Goal: Task Accomplishment & Management: Complete application form

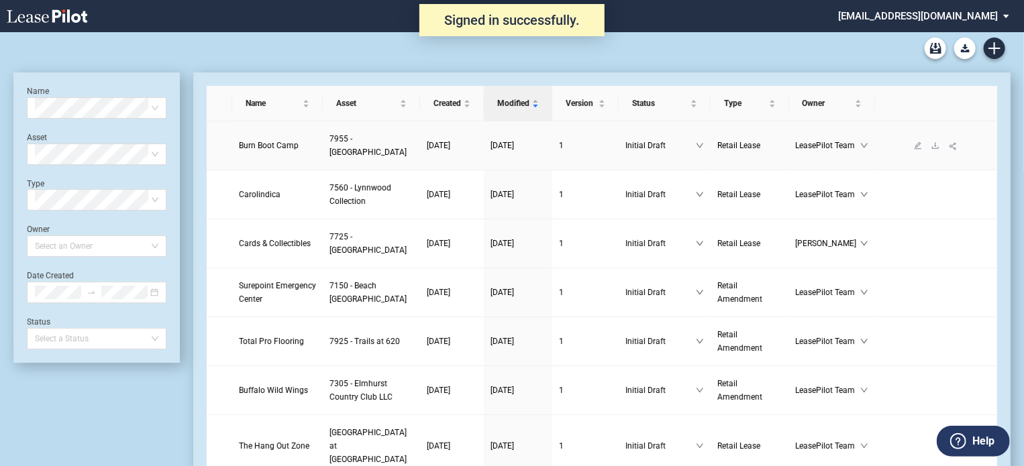
click at [267, 147] on span "Burn Boot Camp" at bounding box center [269, 145] width 60 height 9
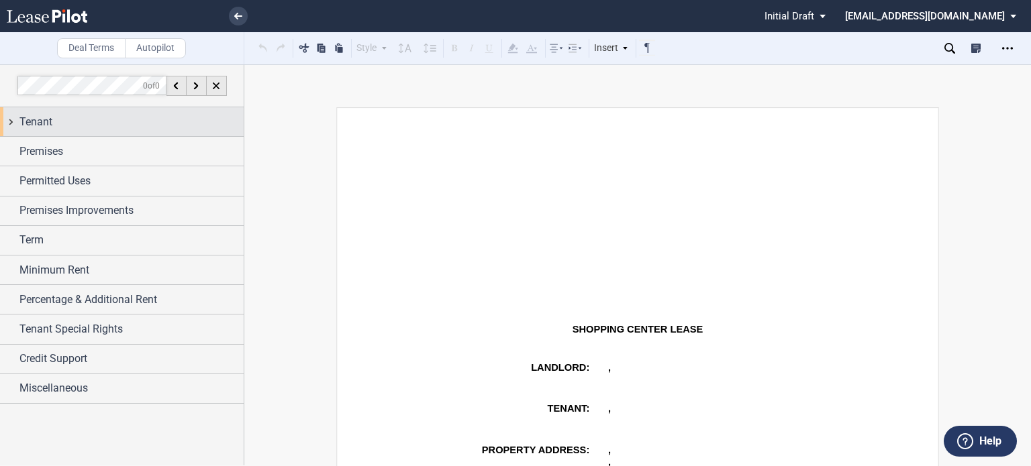
click at [46, 112] on div "Tenant" at bounding box center [122, 121] width 244 height 29
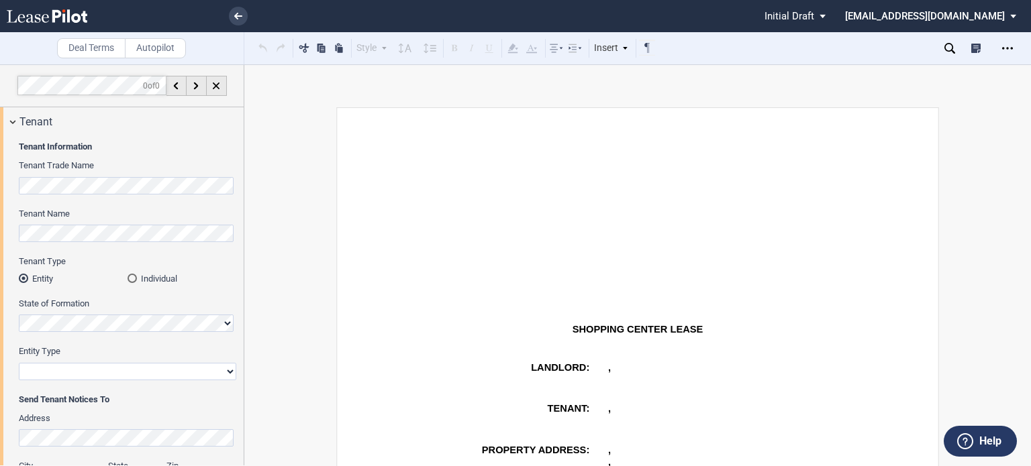
click at [239, 218] on div "Tenant Information Tenant Trade Name Tenant Name Tenant Type Entity Individual …" at bounding box center [122, 420] width 244 height 569
drag, startPoint x: 239, startPoint y: 218, endPoint x: 242, endPoint y: 239, distance: 21.0
click at [242, 239] on div at bounding box center [122, 264] width 244 height 401
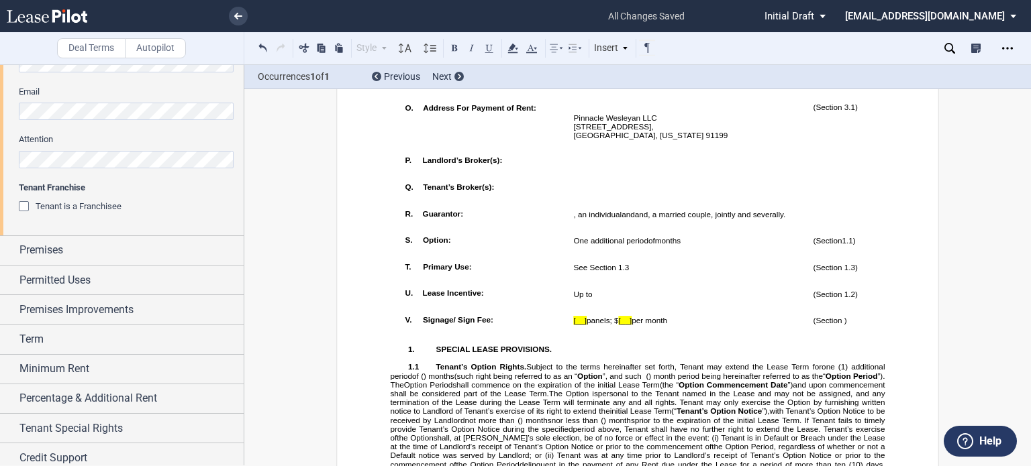
scroll to position [505, 0]
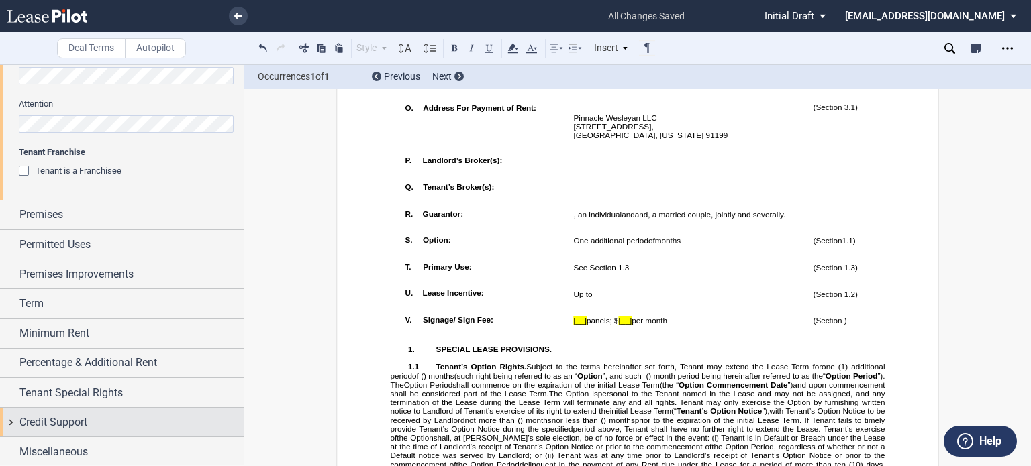
click at [91, 419] on div "Credit Support" at bounding box center [131, 423] width 224 height 16
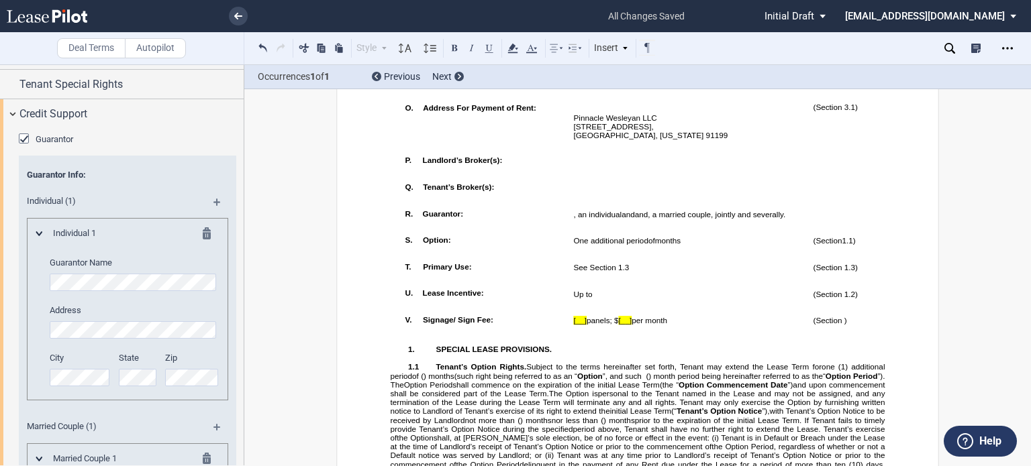
scroll to position [821, 0]
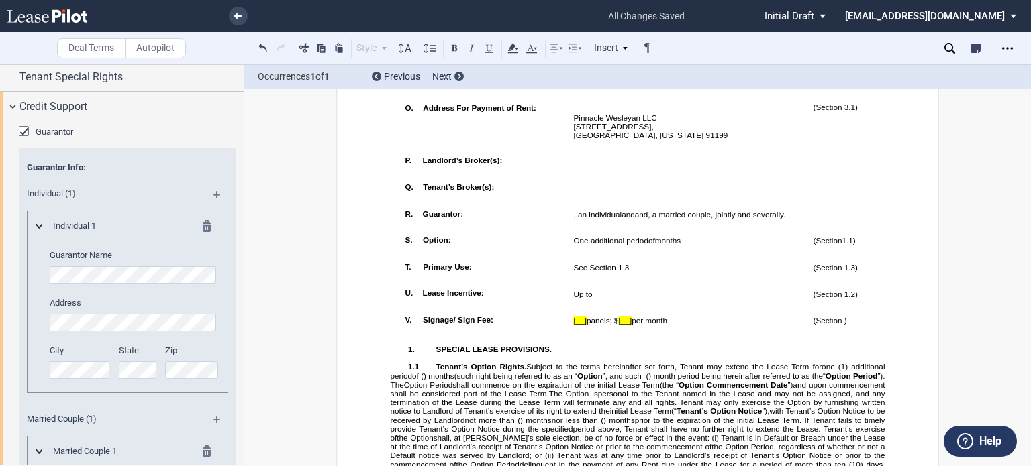
click at [203, 229] on md-icon at bounding box center [211, 228] width 16 height 16
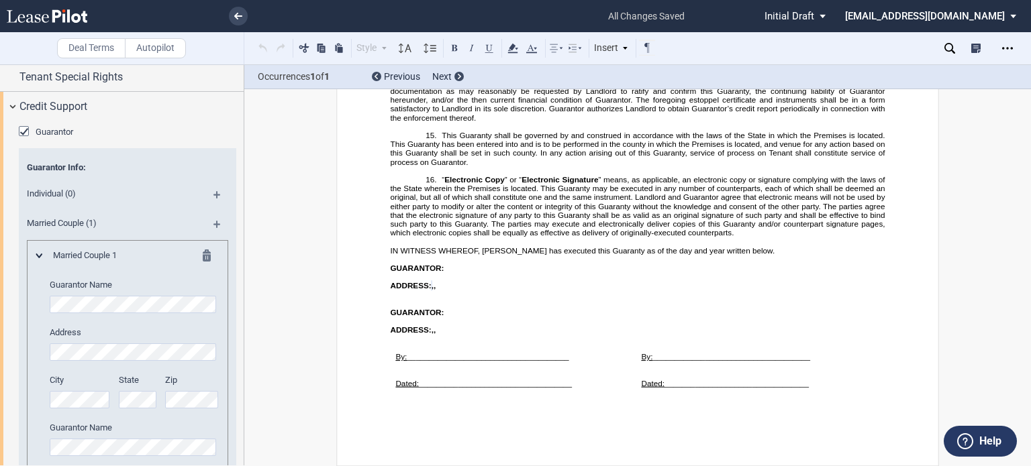
scroll to position [18965, 0]
drag, startPoint x: 244, startPoint y: 338, endPoint x: 223, endPoint y: 437, distance: 101.6
click at [223, 437] on div "Deal Terms Autopilot Style Normal 8pt 9pt 10pt 10.5pt 11pt 12pt 14pt 16pt Norma…" at bounding box center [515, 265] width 1031 height 402
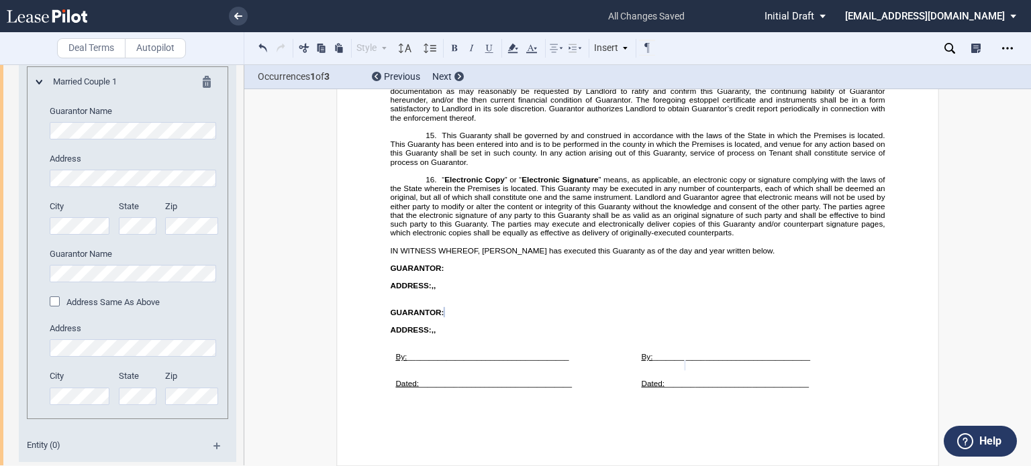
scroll to position [1021, 0]
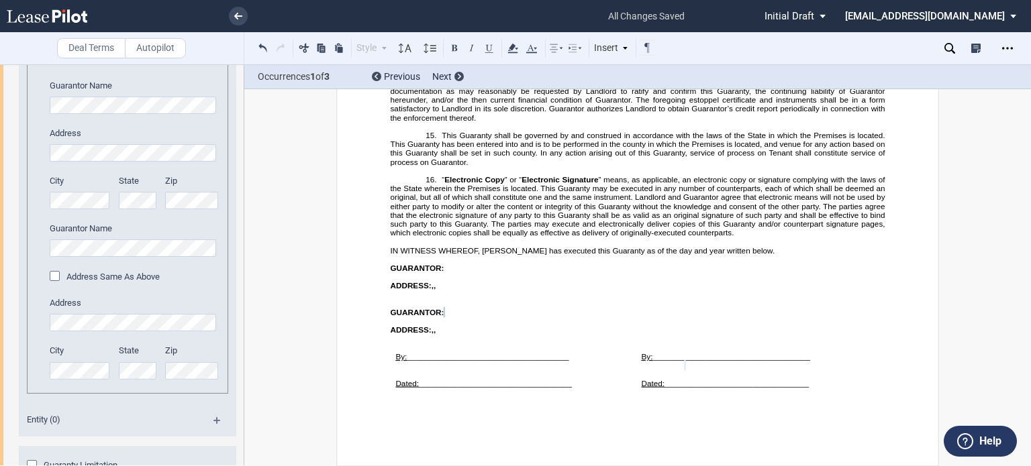
click at [51, 277] on div "Address Same As Above" at bounding box center [56, 277] width 13 height 13
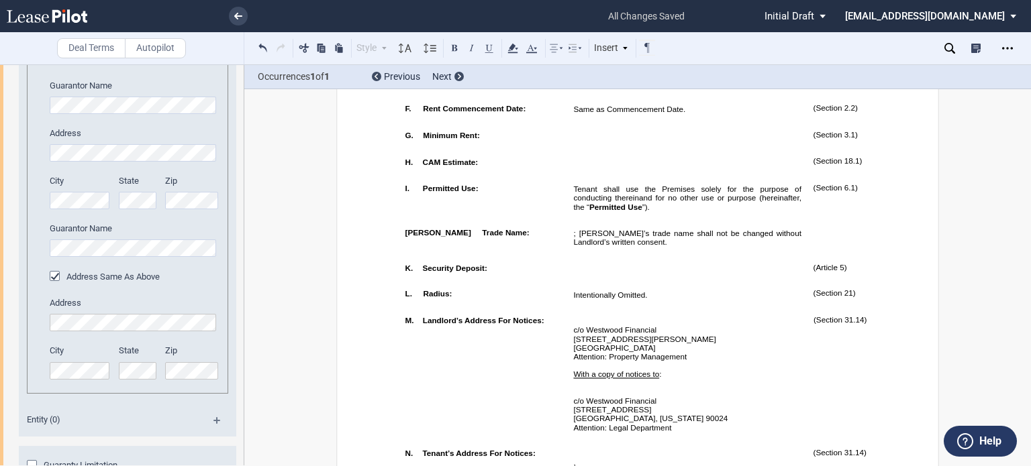
scroll to position [725, 0]
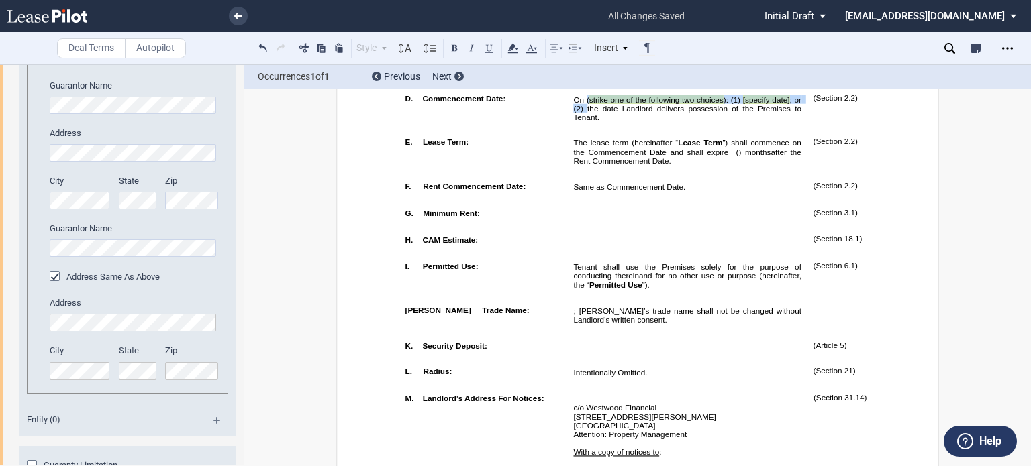
drag, startPoint x: 583, startPoint y: 143, endPoint x: 583, endPoint y: 152, distance: 8.7
click at [583, 121] on span "On ( strike one of the following two choices ): (1) [specify date] ; or (2) the…" at bounding box center [688, 108] width 230 height 26
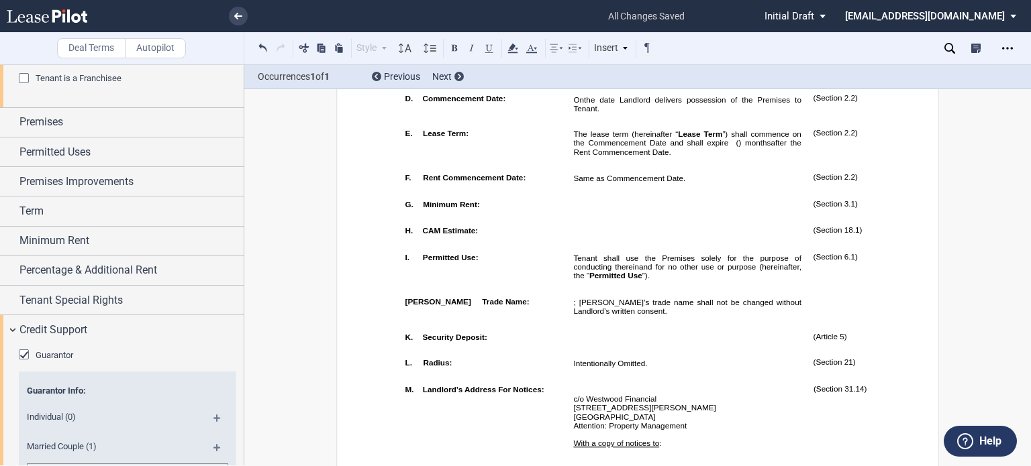
scroll to position [577, 0]
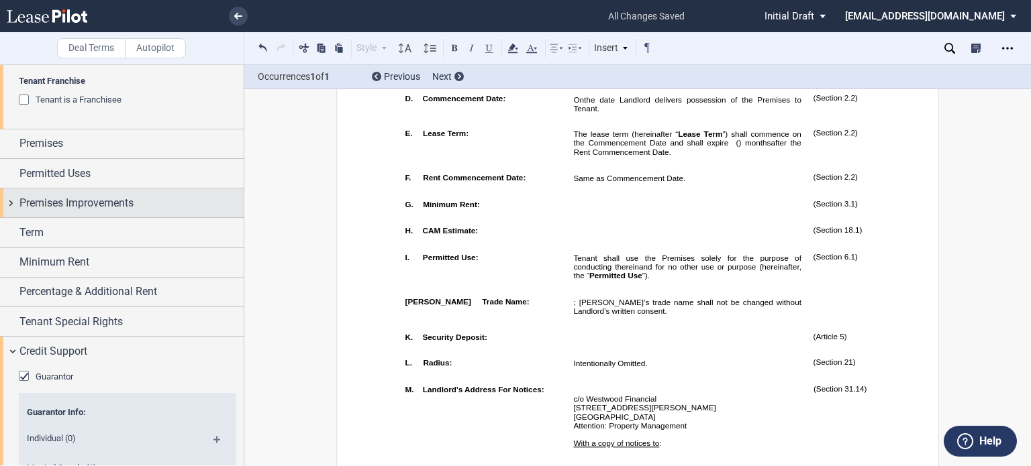
click at [170, 195] on div "Premises Improvements" at bounding box center [131, 203] width 224 height 16
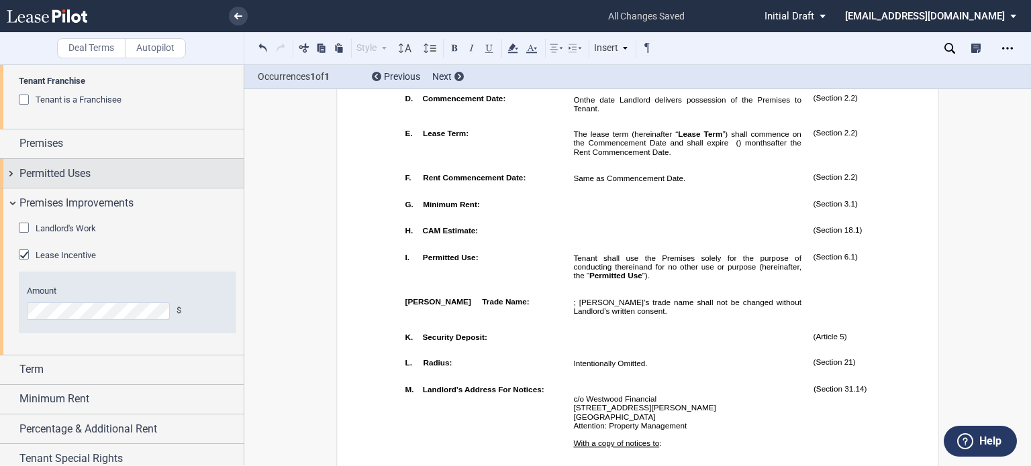
click at [157, 173] on div "Permitted Uses" at bounding box center [131, 174] width 224 height 16
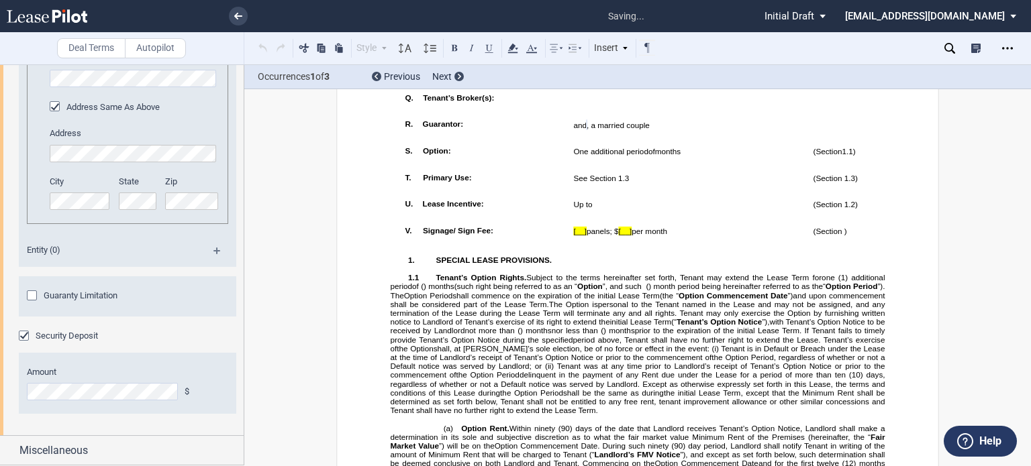
scroll to position [1381, 0]
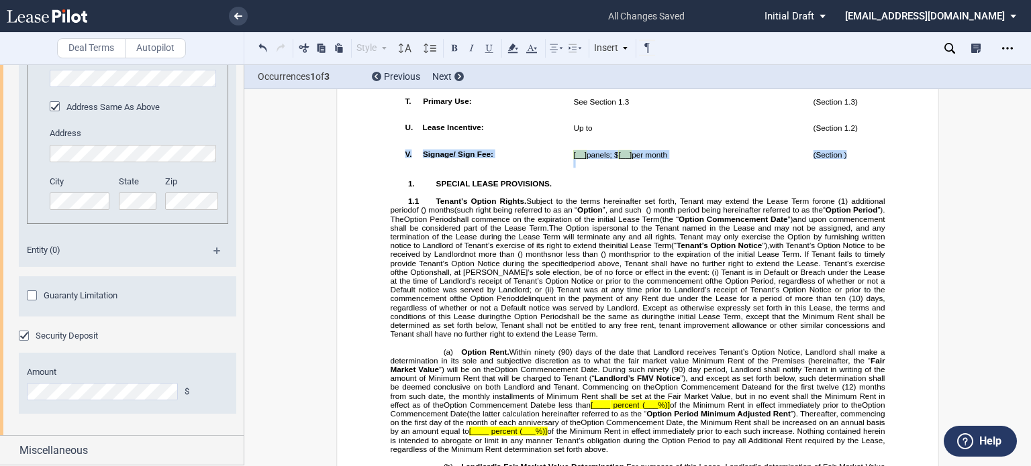
drag, startPoint x: 848, startPoint y: 346, endPoint x: 394, endPoint y: 342, distance: 453.7
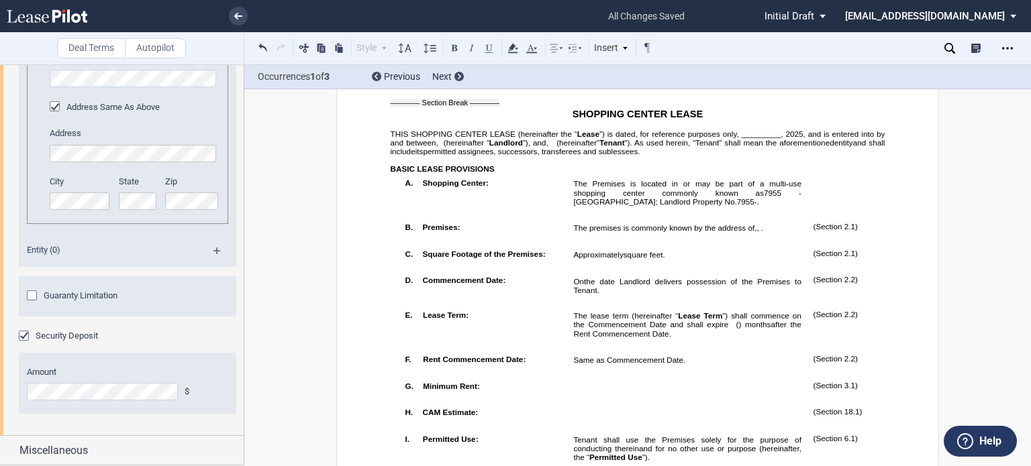
scroll to position [0, 0]
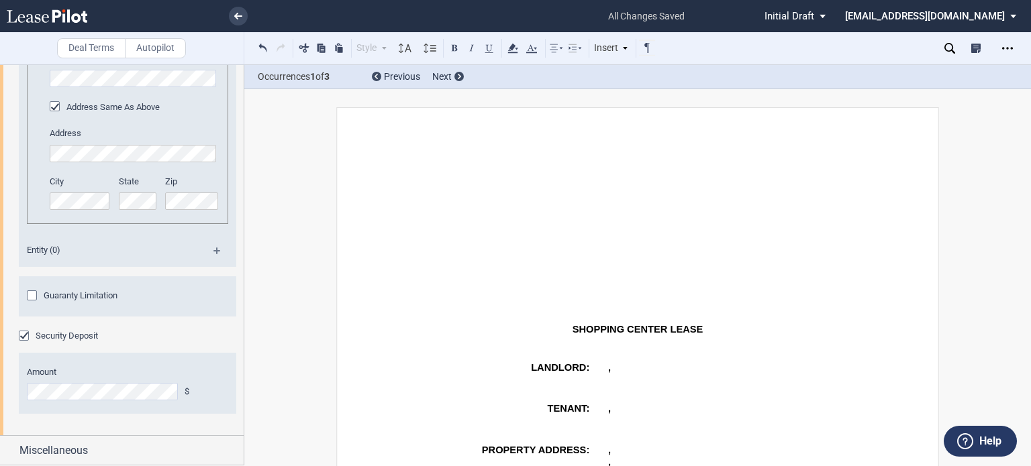
click at [242, 386] on div at bounding box center [122, 264] width 244 height 401
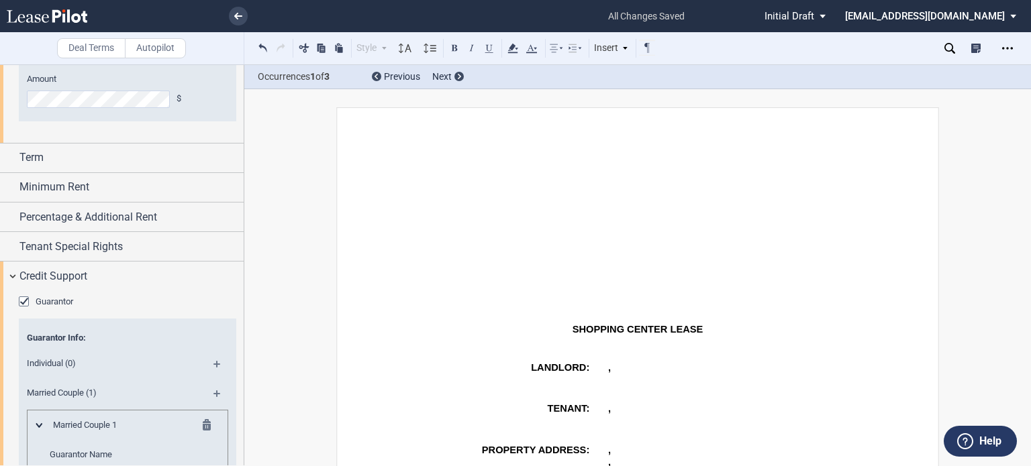
scroll to position [865, 0]
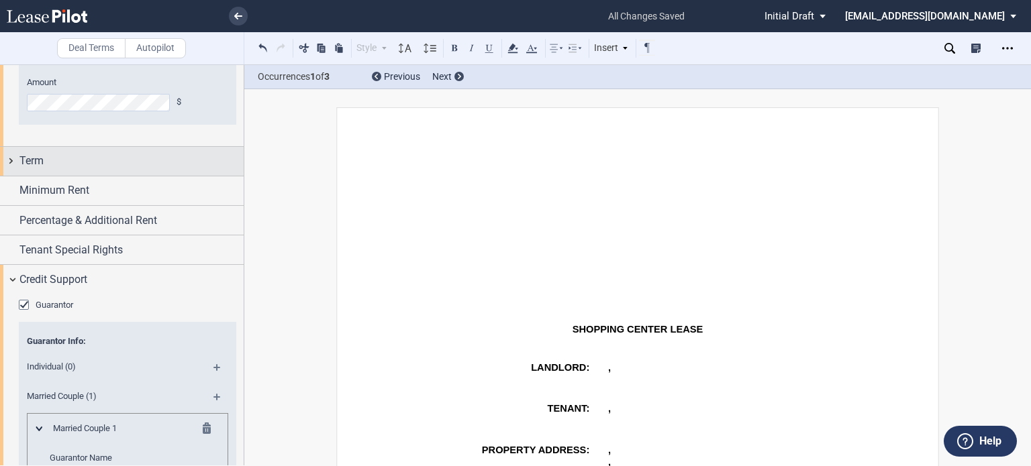
click at [168, 169] on div "Term" at bounding box center [131, 161] width 224 height 16
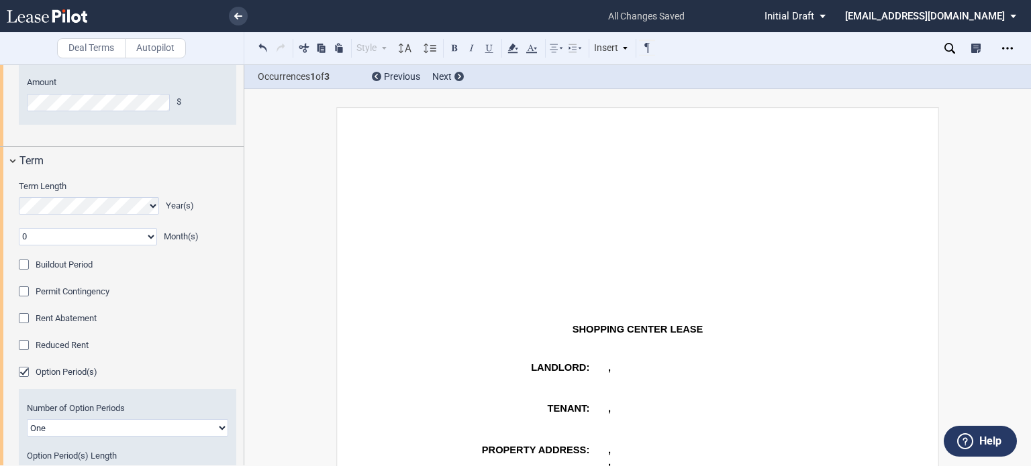
click at [26, 273] on div "Buildout Period" at bounding box center [25, 266] width 13 height 13
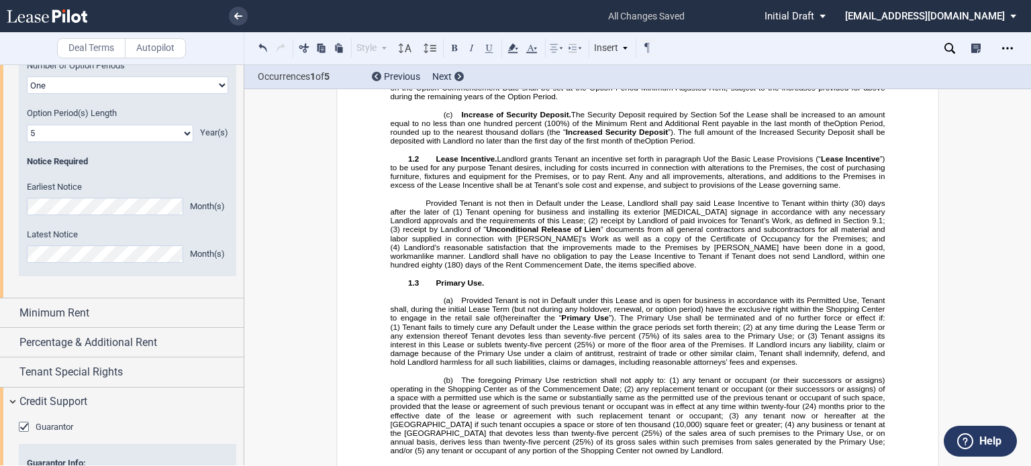
scroll to position [1282, 0]
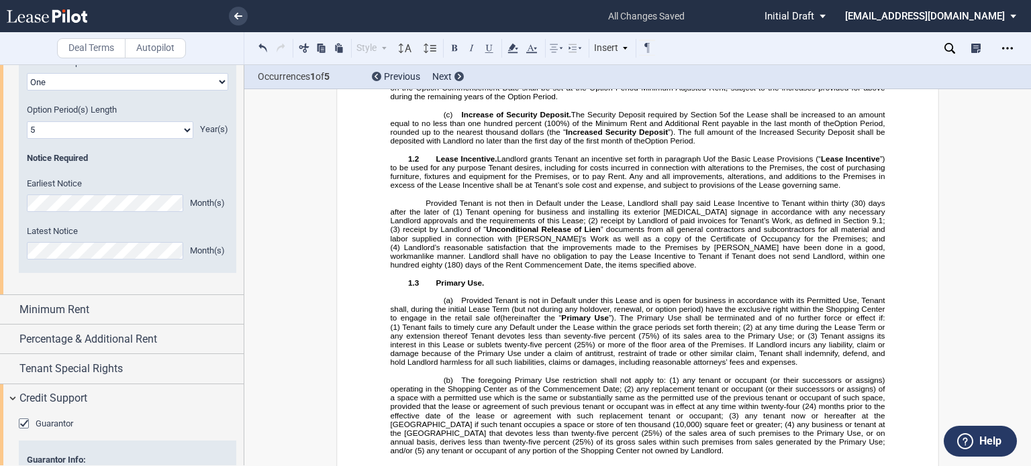
click at [215, 91] on select "One Two" at bounding box center [127, 81] width 201 height 17
select select "2"
click at [27, 91] on select "One Two" at bounding box center [127, 81] width 201 height 17
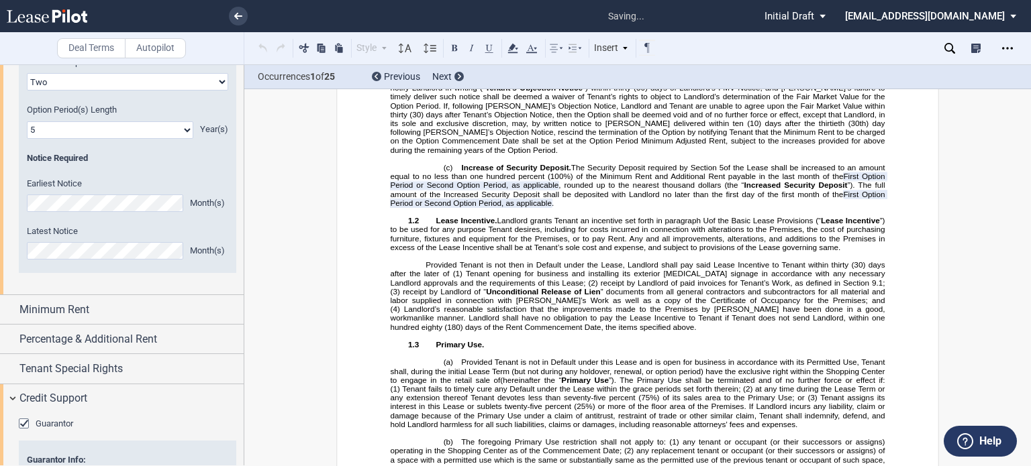
scroll to position [1950, 0]
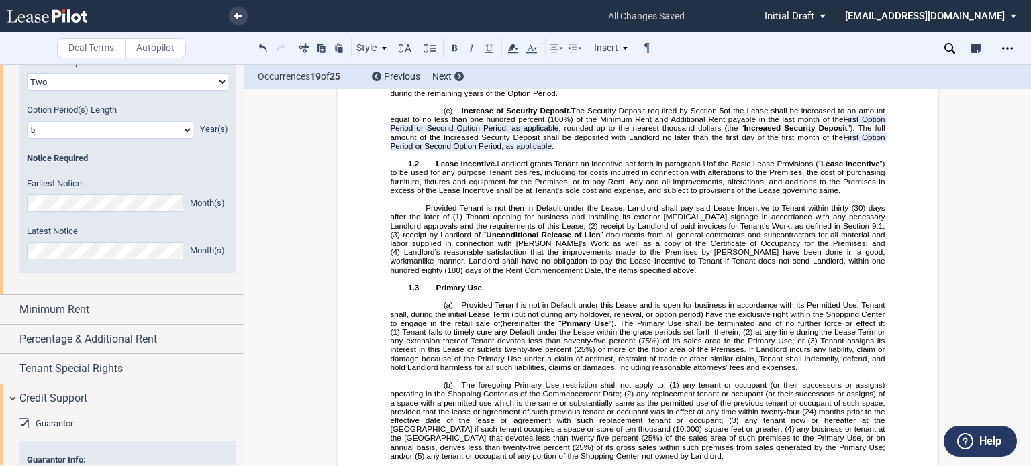
drag, startPoint x: 502, startPoint y: 136, endPoint x: 660, endPoint y: 138, distance: 158.4
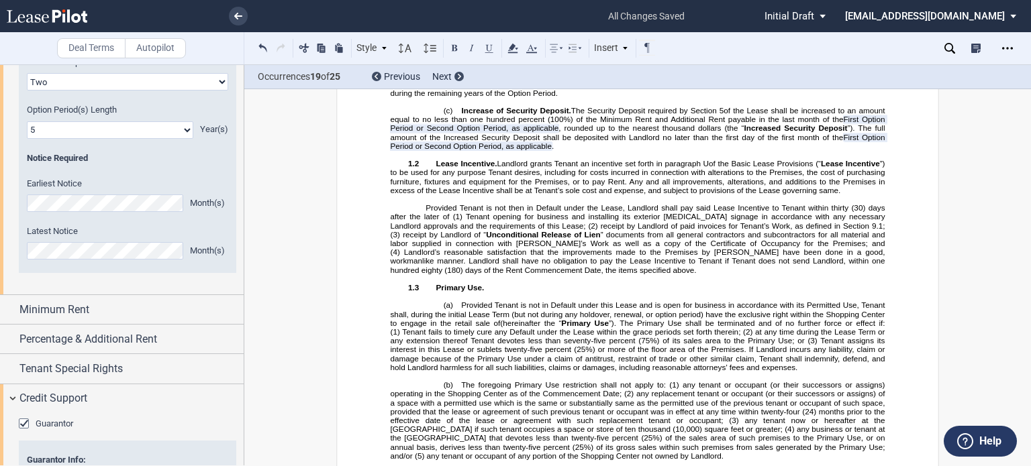
click at [513, 50] on icon at bounding box center [513, 48] width 16 height 16
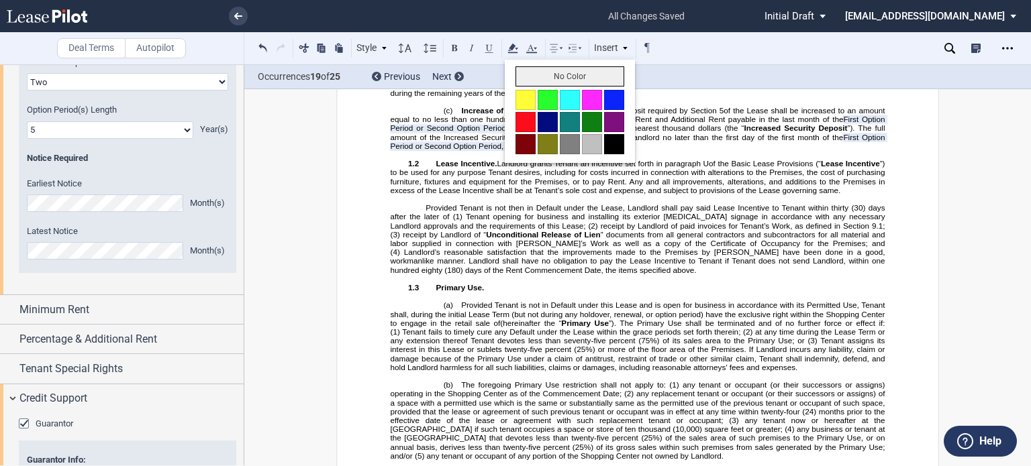
click at [529, 76] on button "No Color" at bounding box center [569, 76] width 109 height 20
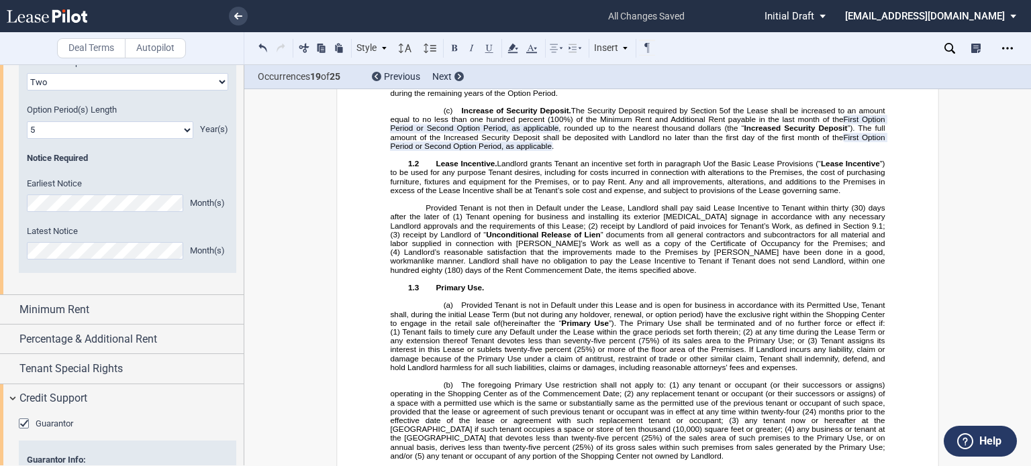
drag, startPoint x: 650, startPoint y: 164, endPoint x: 749, endPoint y: 166, distance: 98.7
click at [515, 45] on icon at bounding box center [513, 48] width 16 height 16
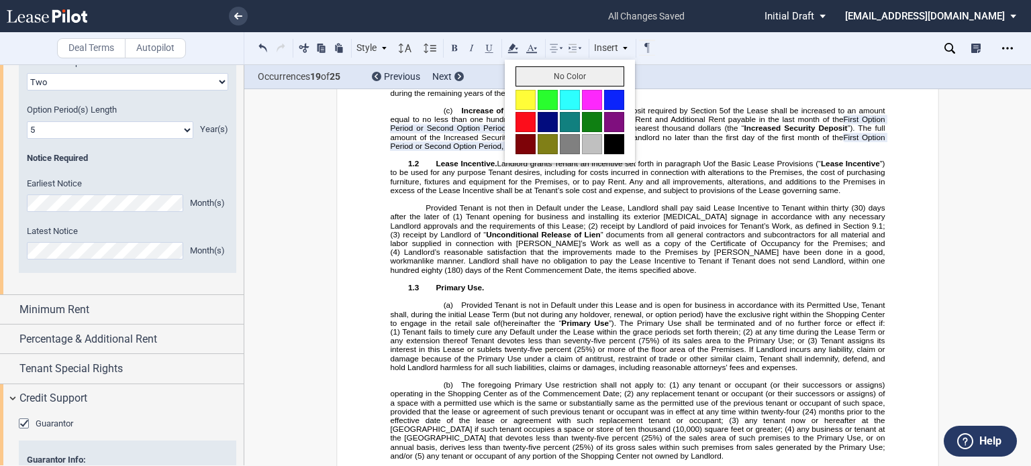
click at [528, 76] on button "No Color" at bounding box center [569, 76] width 109 height 20
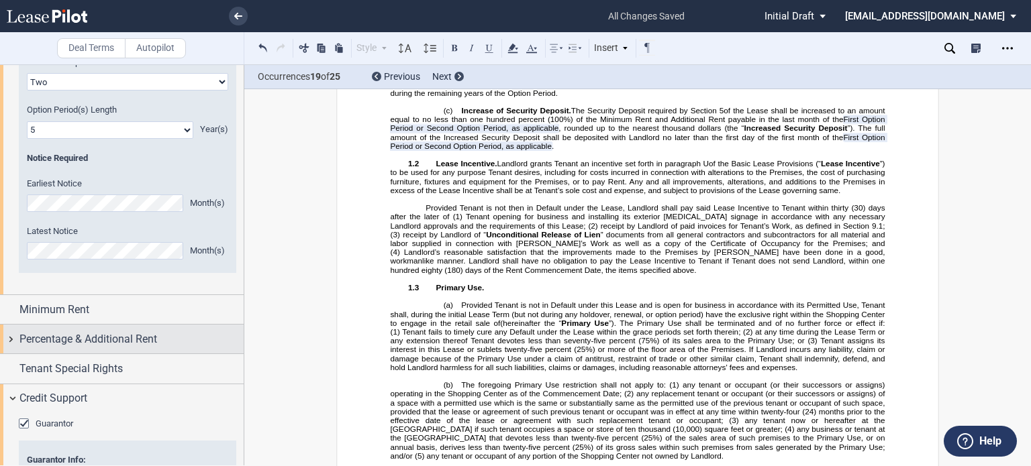
click at [130, 354] on div "Percentage & Additional Rent" at bounding box center [122, 339] width 244 height 29
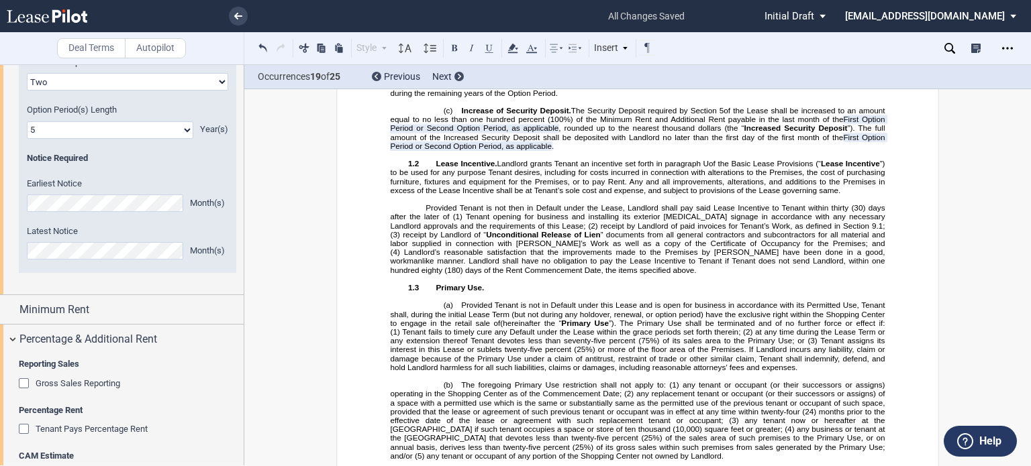
click at [24, 392] on div "Gross Sales Reporting" at bounding box center [25, 385] width 13 height 13
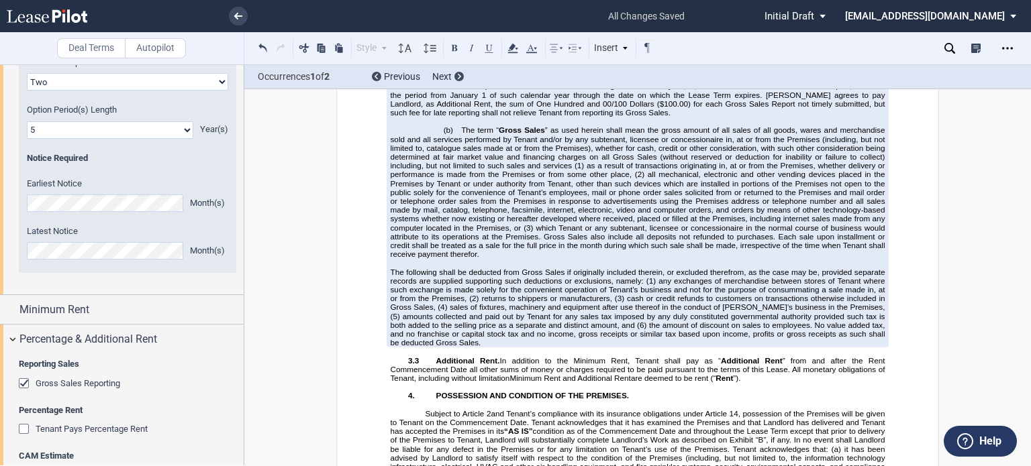
scroll to position [3348, 0]
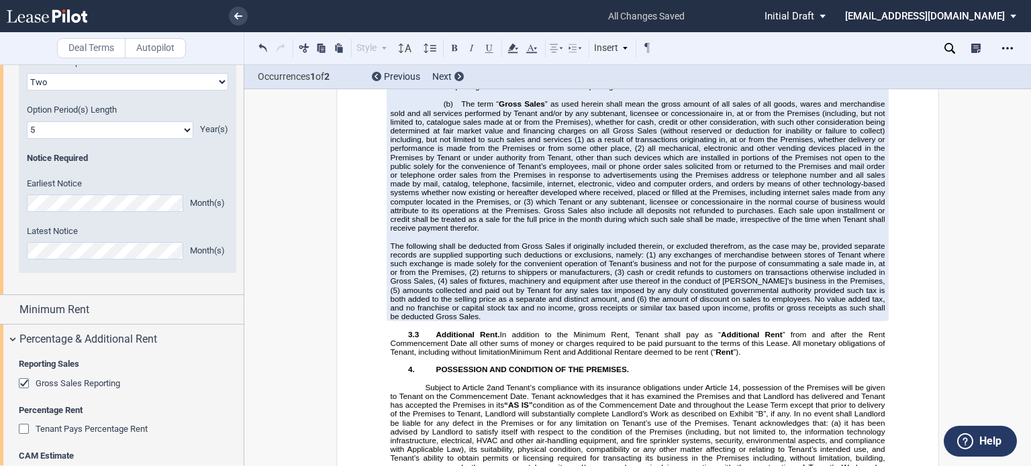
click at [644, 20] on span "(30) days after the end of each calendar" at bounding box center [575, 15] width 140 height 9
click at [670, 20] on span "month]" at bounding box center [658, 15] width 24 height 9
drag, startPoint x: 642, startPoint y: 316, endPoint x: 676, endPoint y: 320, distance: 34.5
click at [676, 91] on span "Within thirty (30) days after the end of each calendar month following the date…" at bounding box center [639, 51] width 497 height 79
click at [513, 46] on use at bounding box center [512, 48] width 10 height 9
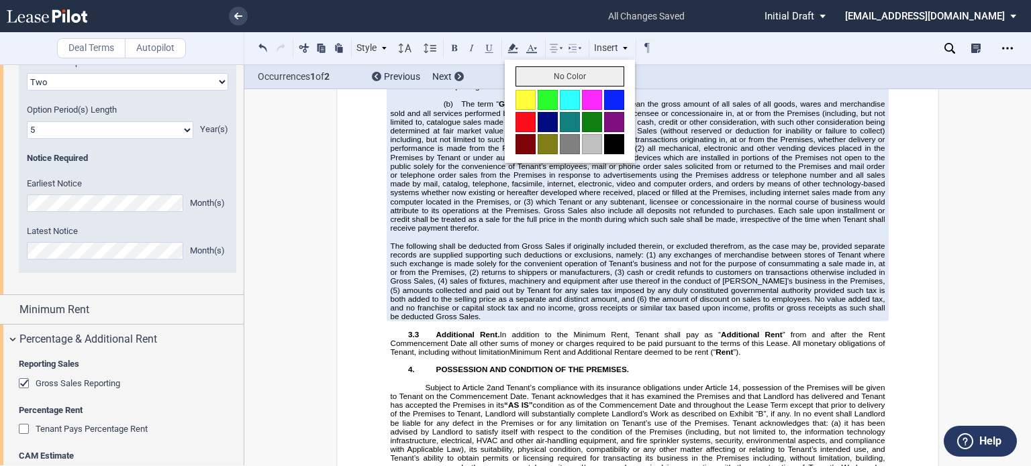
click at [529, 69] on button "No Color" at bounding box center [569, 76] width 109 height 20
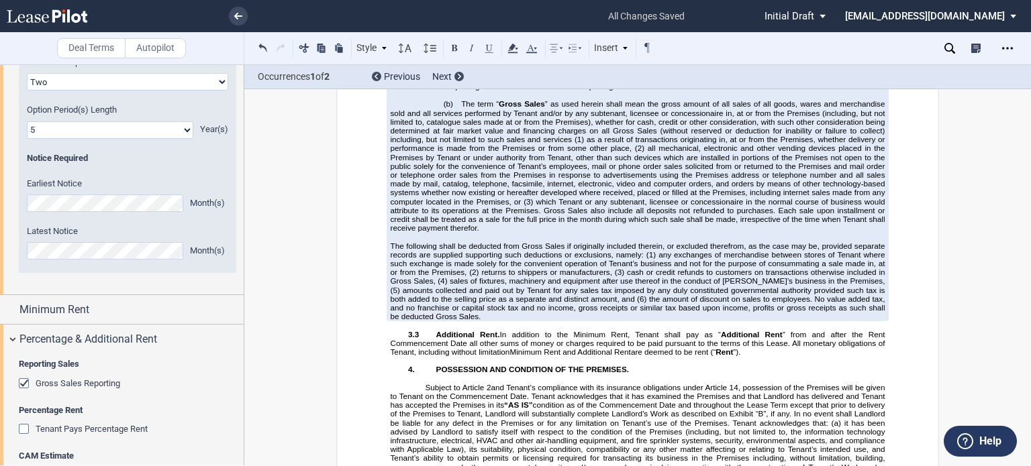
click at [858, 38] on span "[month]" at bounding box center [871, 33] width 26 height 9
click at [879, 38] on span "month]" at bounding box center [873, 33] width 24 height 9
drag, startPoint x: 846, startPoint y: 335, endPoint x: 889, endPoint y: 340, distance: 43.3
click at [505, 48] on icon at bounding box center [513, 48] width 16 height 16
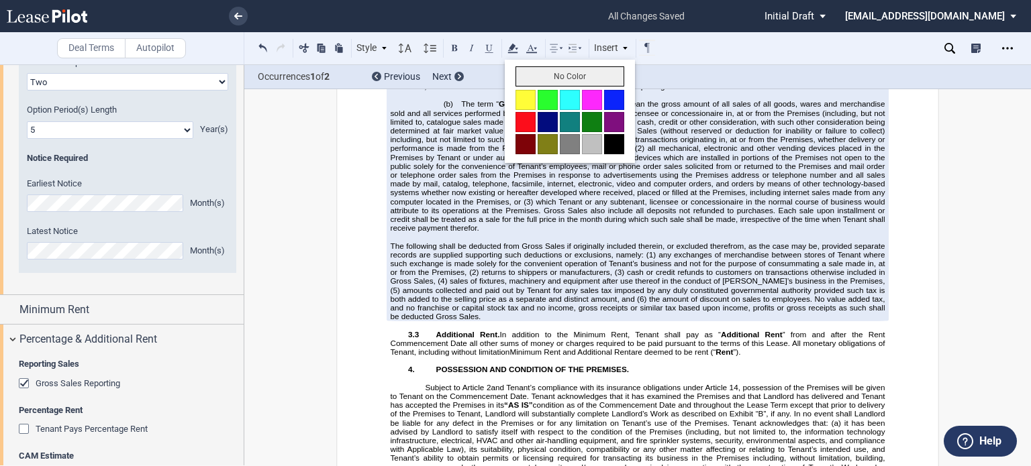
click at [523, 80] on button "No Color" at bounding box center [569, 76] width 109 height 20
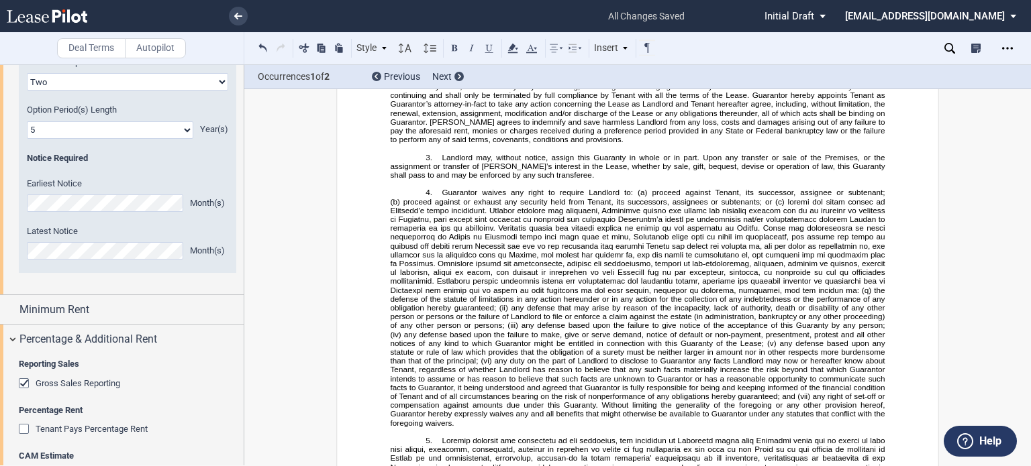
scroll to position [17168, 0]
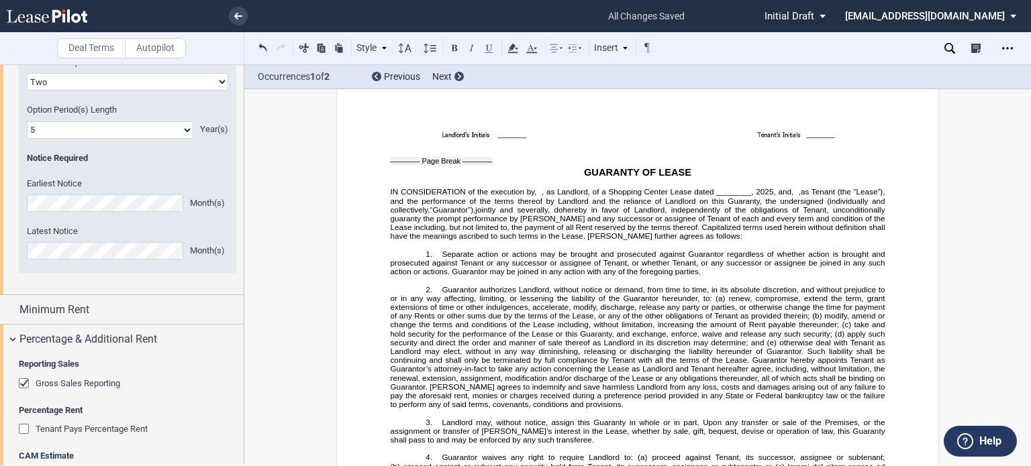
drag, startPoint x: 746, startPoint y: 174, endPoint x: 783, endPoint y: 177, distance: 36.3
click at [513, 42] on icon at bounding box center [513, 48] width 16 height 16
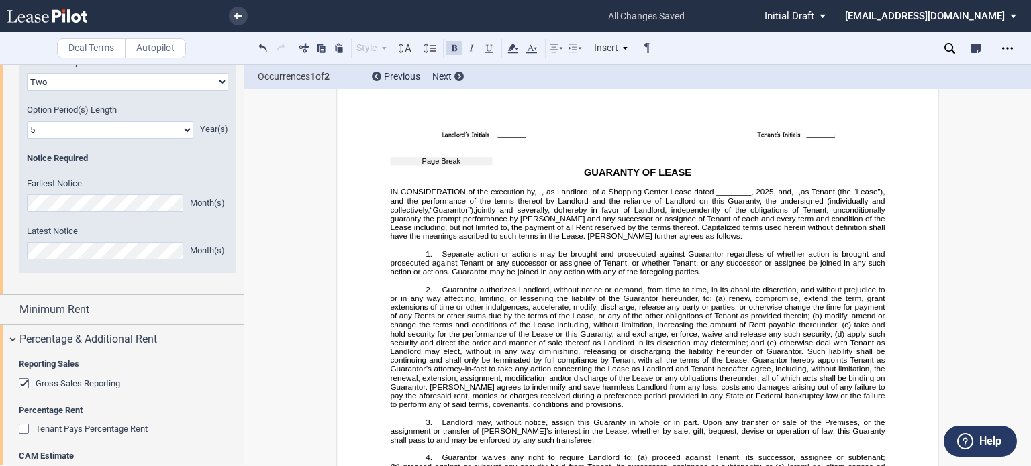
drag, startPoint x: 744, startPoint y: 176, endPoint x: 781, endPoint y: 170, distance: 38.0
click at [487, 48] on button at bounding box center [489, 48] width 16 height 16
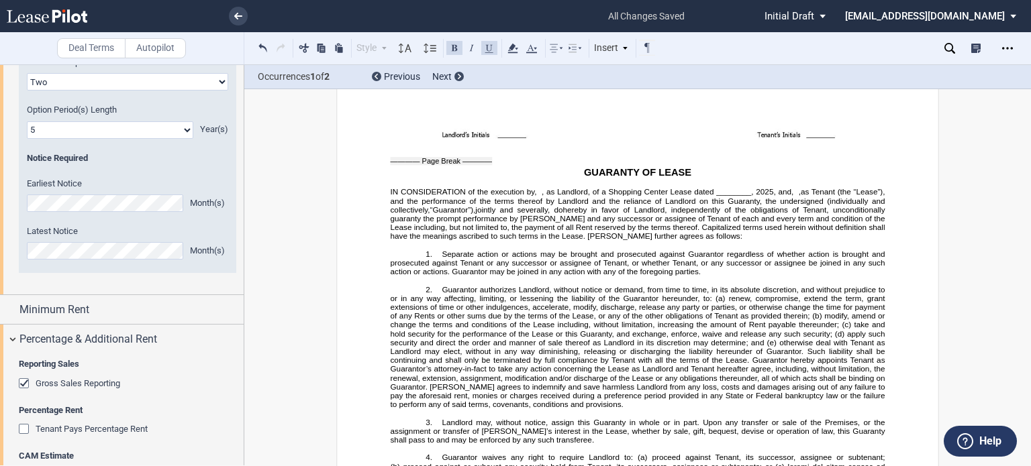
click at [491, 45] on button at bounding box center [489, 48] width 16 height 16
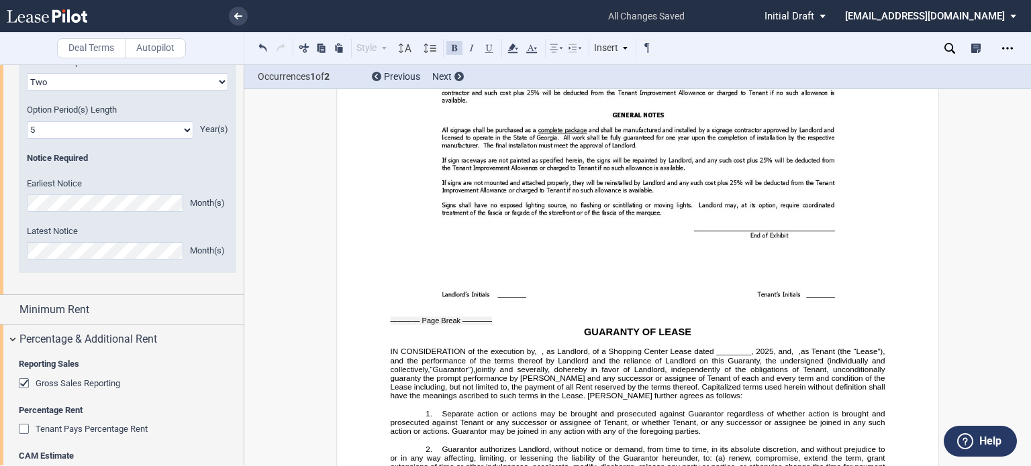
scroll to position [16981, 0]
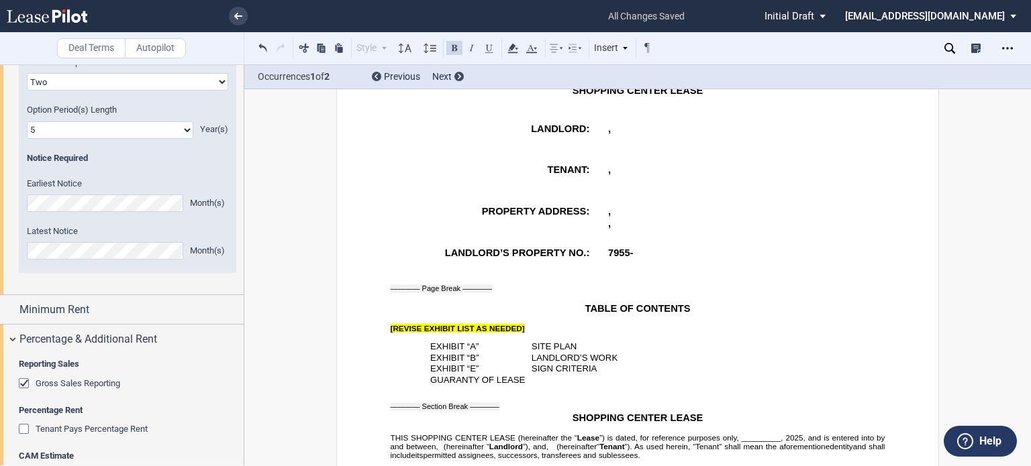
scroll to position [239, 0]
drag, startPoint x: 523, startPoint y: 350, endPoint x: 381, endPoint y: 343, distance: 142.4
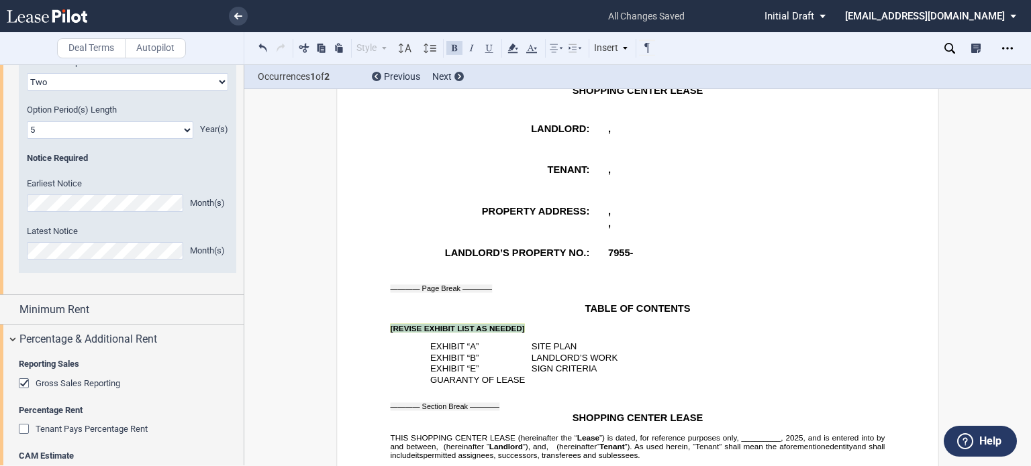
drag, startPoint x: 381, startPoint y: 343, endPoint x: 519, endPoint y: 345, distance: 138.3
click at [738, 442] on span "”) is dated, for reference purposes only, _________," at bounding box center [691, 438] width 184 height 9
drag, startPoint x: 1022, startPoint y: 142, endPoint x: 1026, endPoint y: 171, distance: 29.1
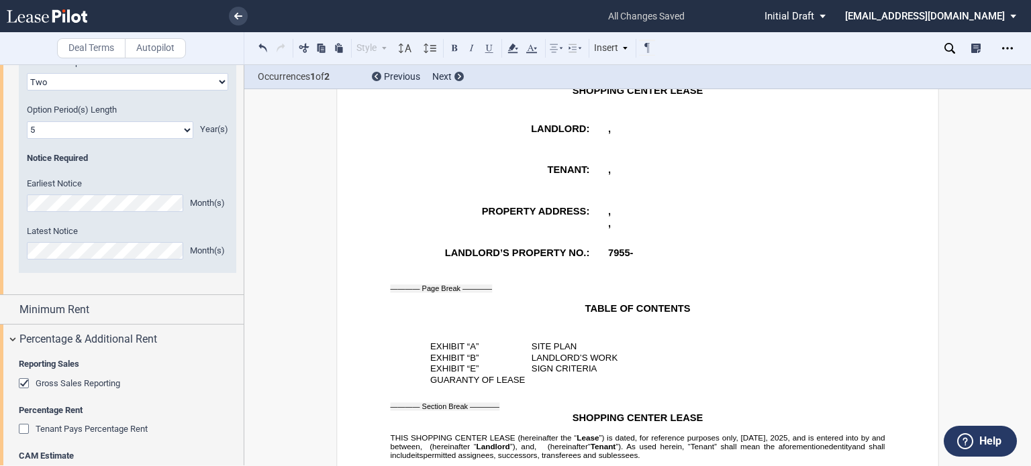
click at [1026, 171] on div "Deal Terms Autopilot Style Normal 8pt 9pt 10pt 10.5pt 11pt 12pt 14pt 16pt Norma…" at bounding box center [515, 265] width 1031 height 402
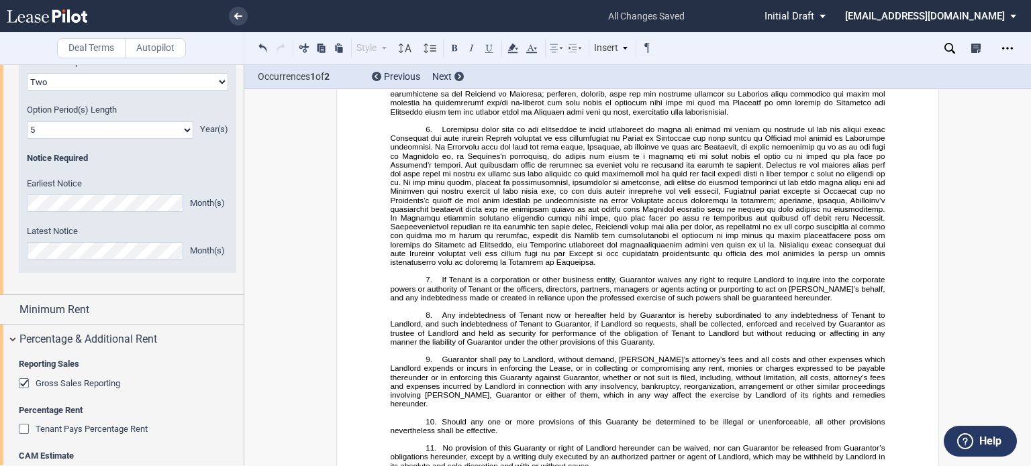
scroll to position [18185, 0]
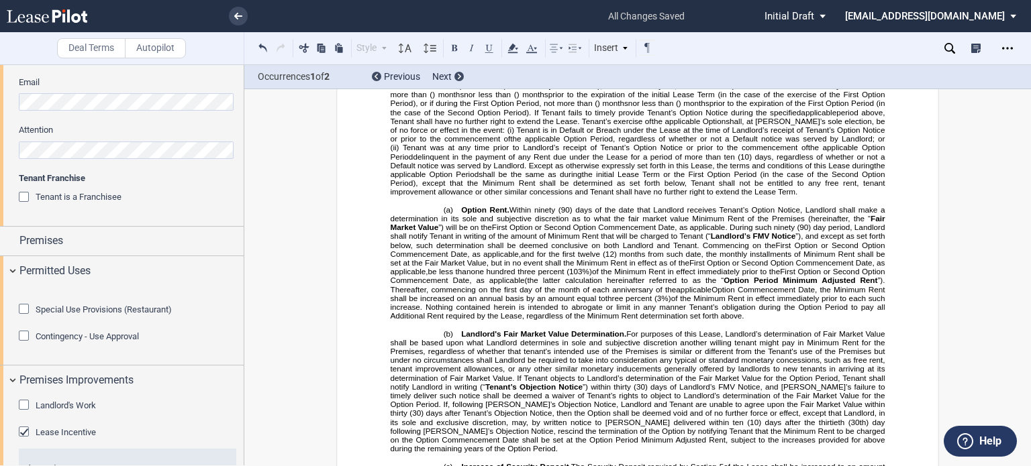
scroll to position [493, 0]
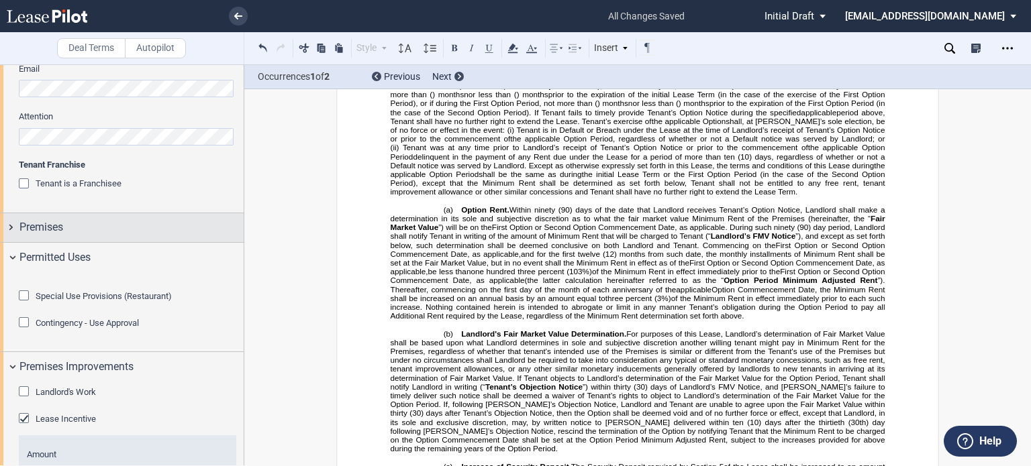
click at [158, 221] on div "Premises" at bounding box center [131, 227] width 224 height 16
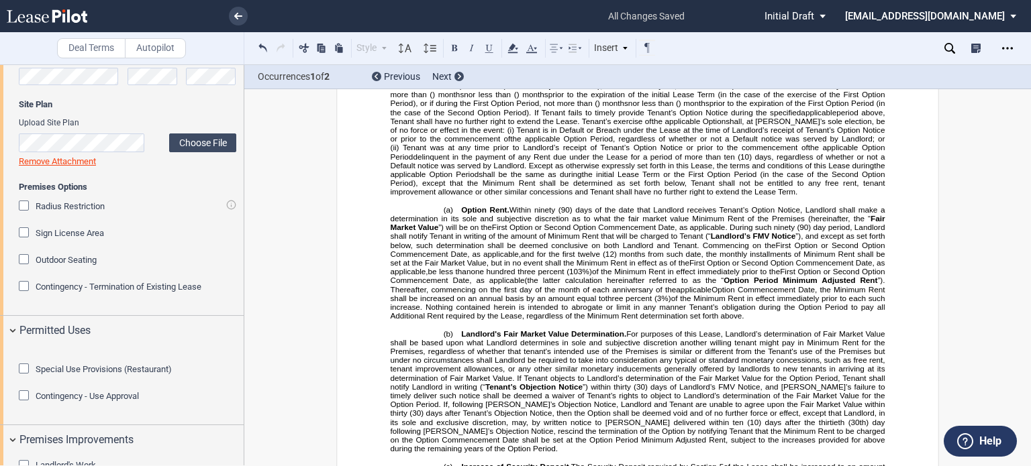
scroll to position [872, 0]
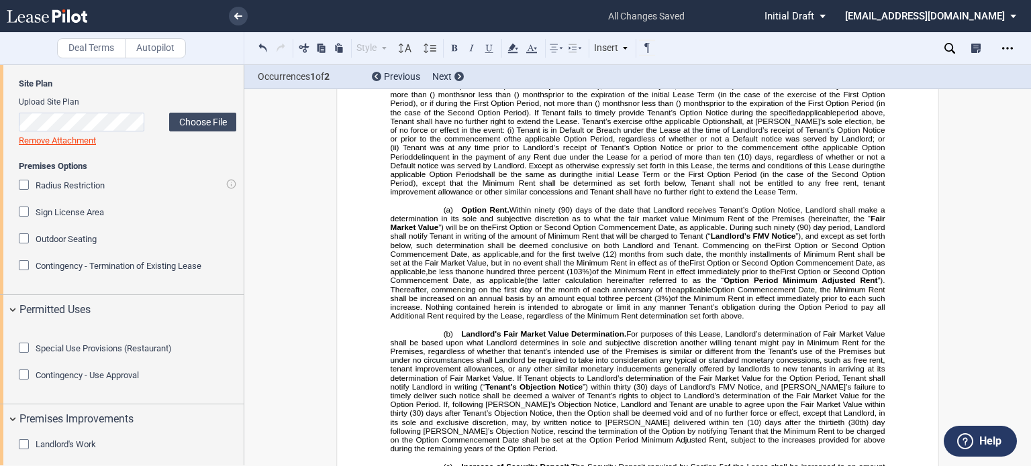
click at [20, 267] on div "Contingency - Termination of Existing Lease" at bounding box center [25, 266] width 13 height 13
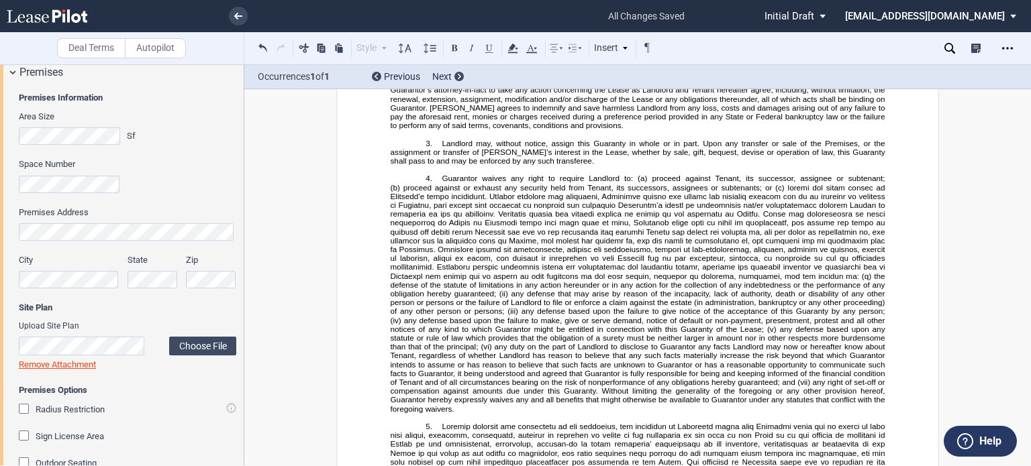
scroll to position [676, 0]
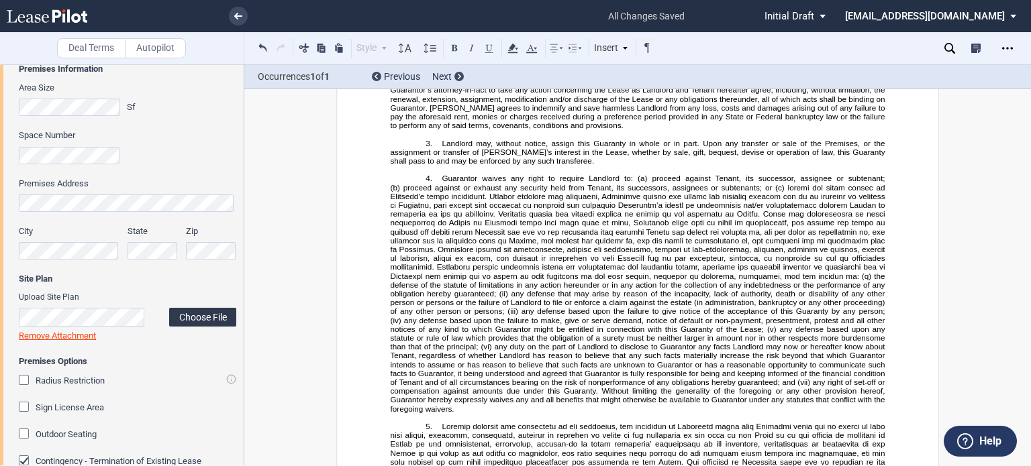
click at [196, 318] on label "Choose File" at bounding box center [202, 317] width 67 height 19
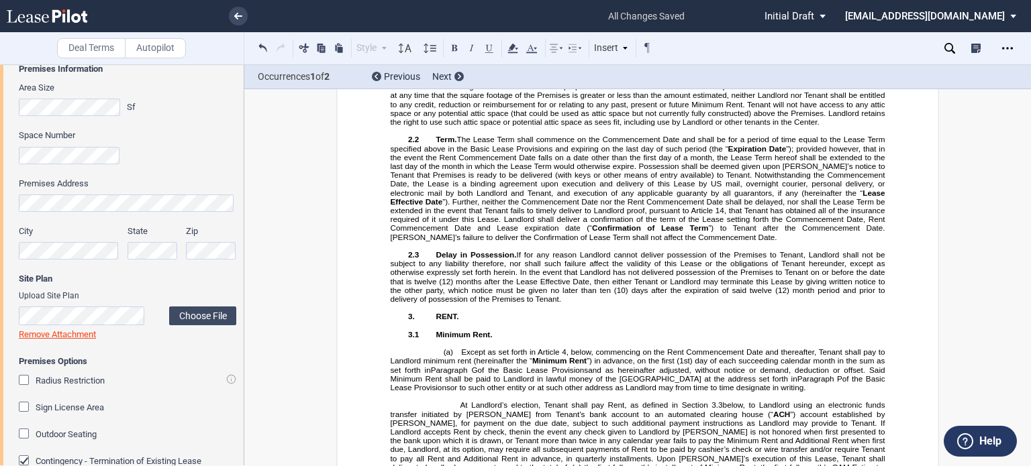
scroll to position [2808, 0]
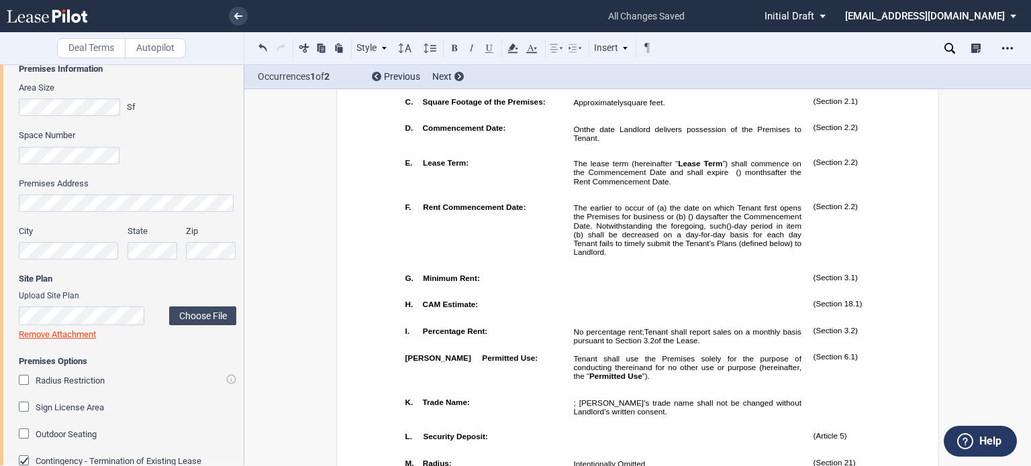
scroll to position [667, 0]
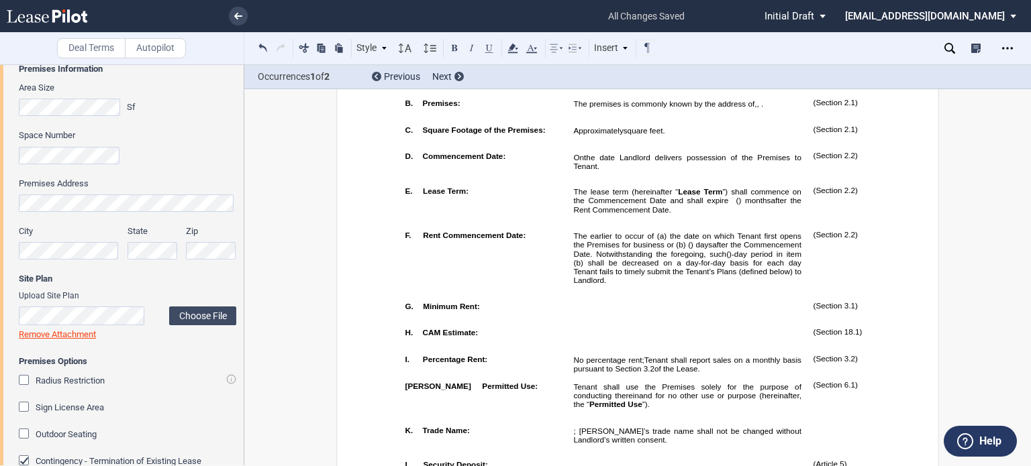
click at [54, 330] on link "Remove Attachment" at bounding box center [57, 335] width 77 height 10
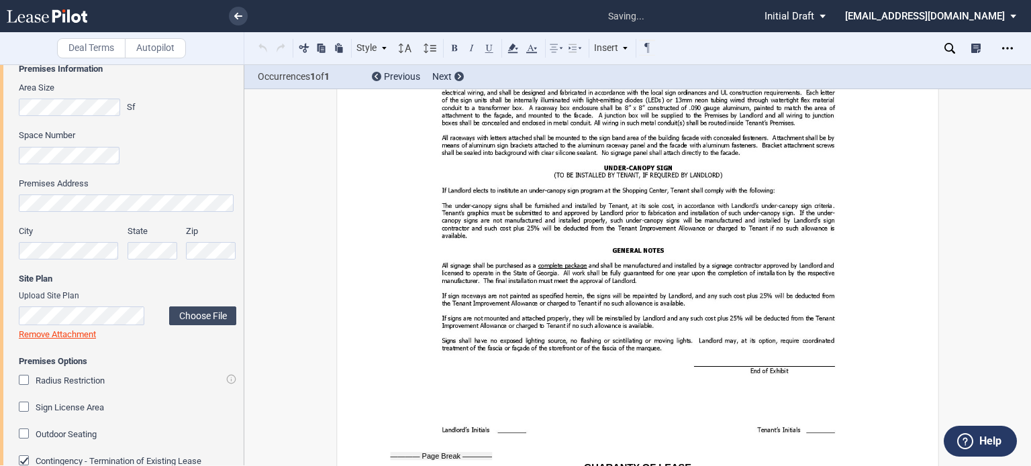
scroll to position [17434, 0]
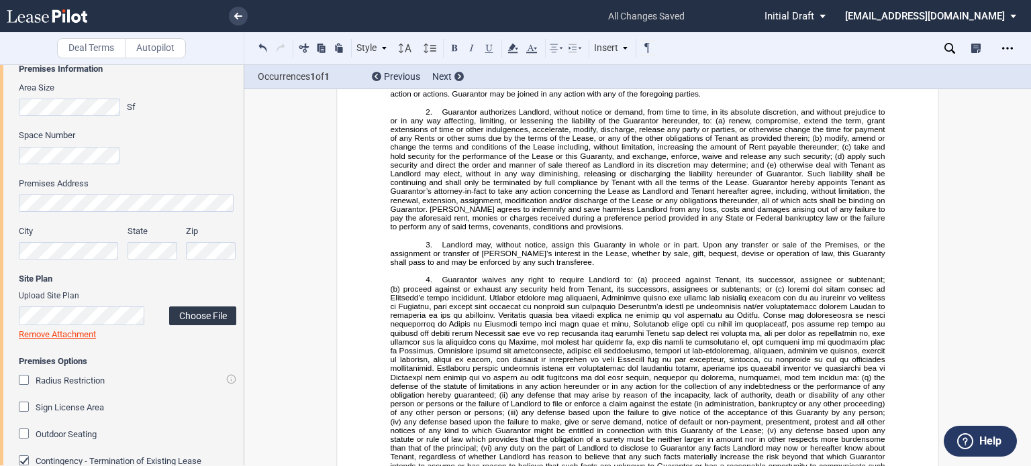
click at [194, 308] on label "Choose File" at bounding box center [202, 316] width 67 height 19
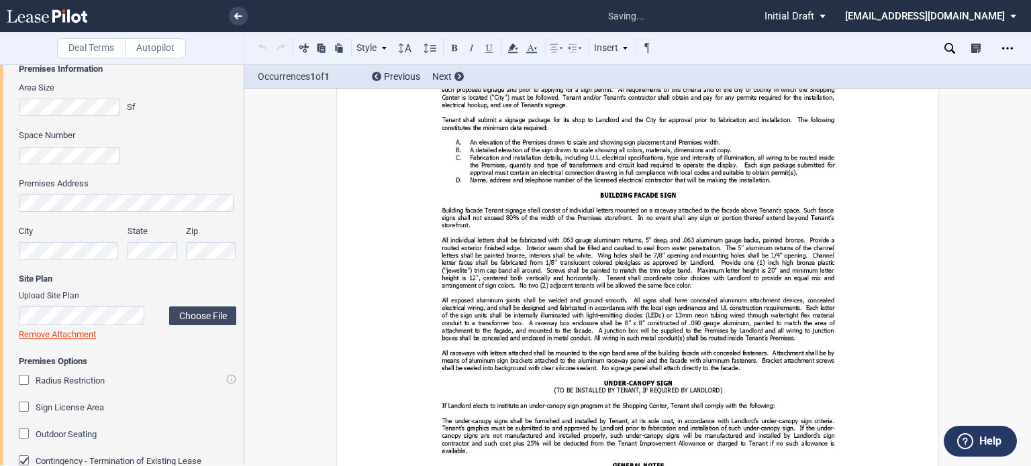
scroll to position [17584, 0]
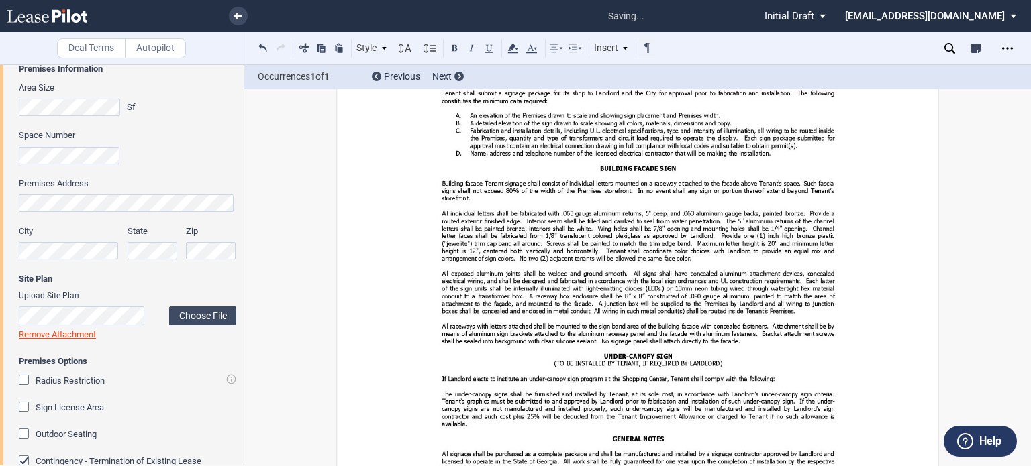
drag, startPoint x: 1020, startPoint y: 132, endPoint x: 1017, endPoint y: 331, distance: 199.3
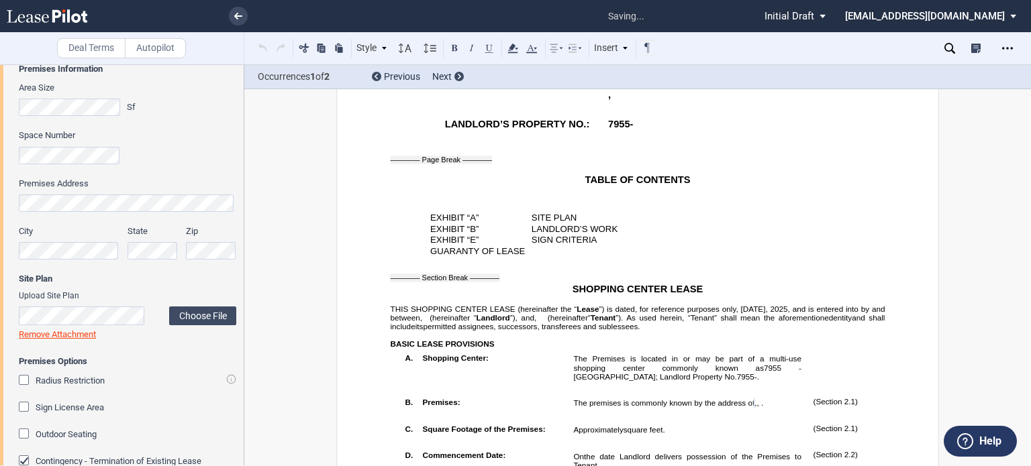
scroll to position [242, 0]
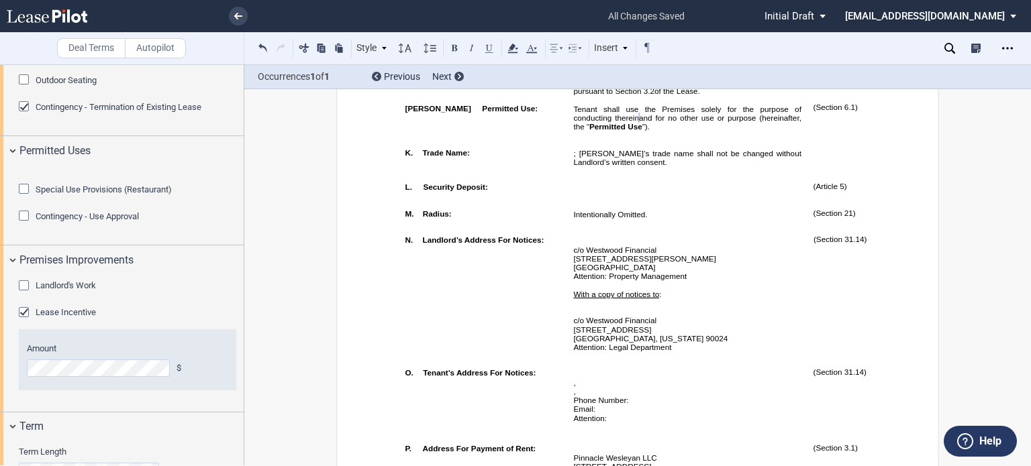
scroll to position [945, 0]
click at [218, 237] on div "Special Use Provisions (Restaurant) Restaurant Restaurant Upload Tenant's Menu …" at bounding box center [127, 203] width 217 height 67
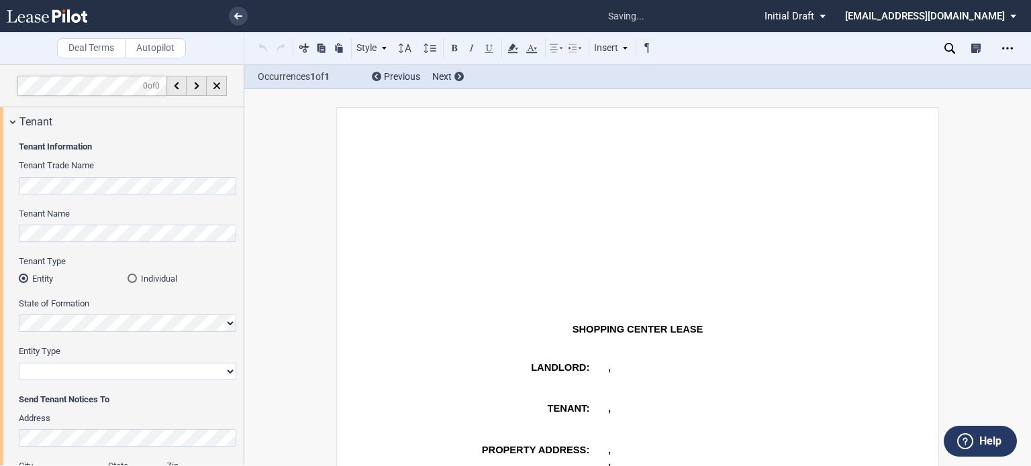
select select "2"
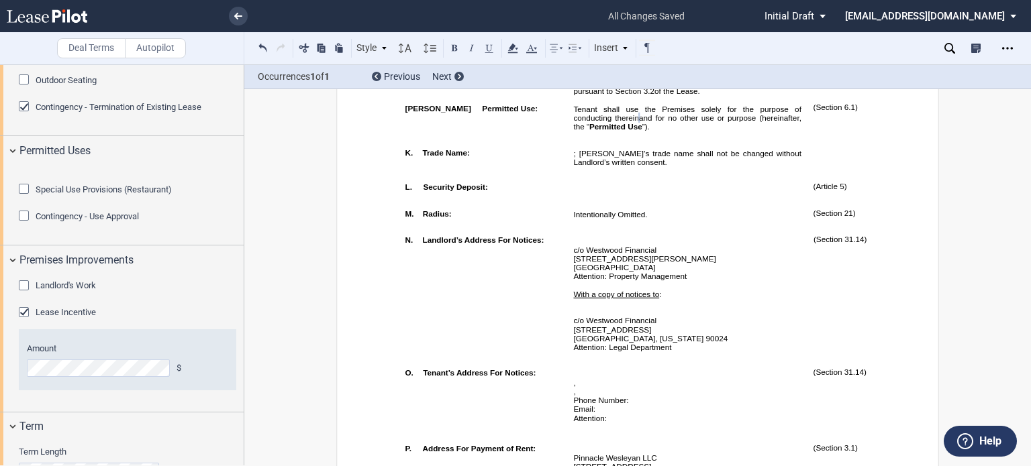
click at [768, 131] on p "Tenant shall use the Premises solely for the purpose of conducting therein ﻿ ﻿ …" at bounding box center [687, 117] width 228 height 27
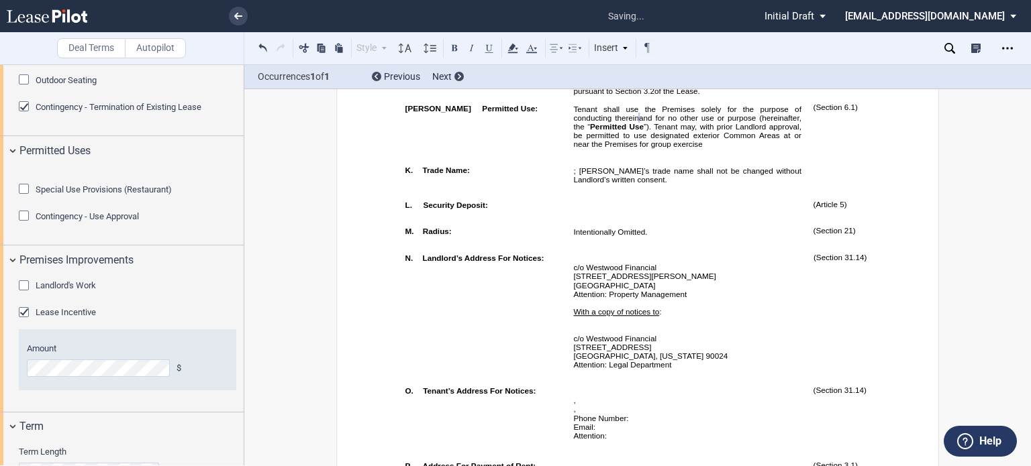
click at [585, 149] on span "”). Tenant may, with prior Landlord approval, be permitted to use designated ex…" at bounding box center [689, 135] width 232 height 27
click at [710, 149] on span "”). Tenant may, with prior Landlord approval, be permitted to use designated ex…" at bounding box center [689, 135] width 232 height 27
click at [630, 148] on p "Tenant shall use the Premises solely for the purpose of conducting therein ﻿ ﻿ …" at bounding box center [687, 126] width 228 height 44
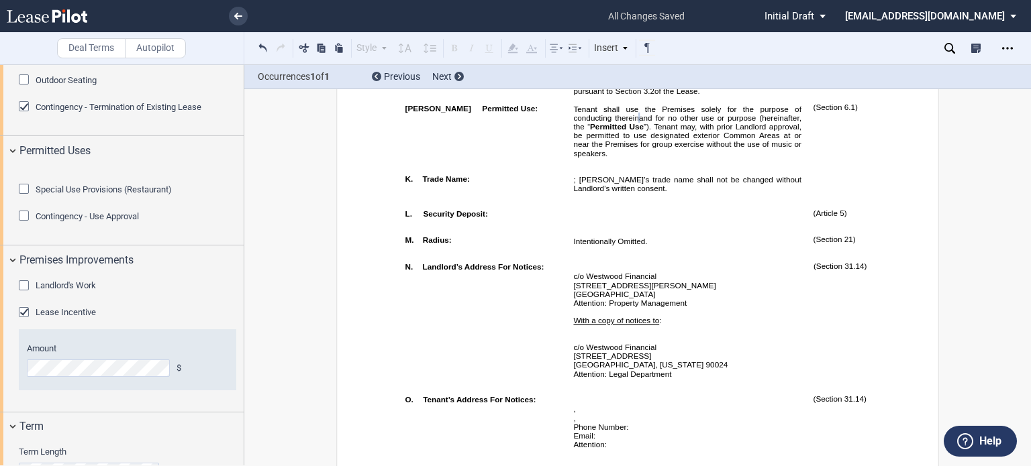
click at [169, 183] on div at bounding box center [127, 176] width 217 height 13
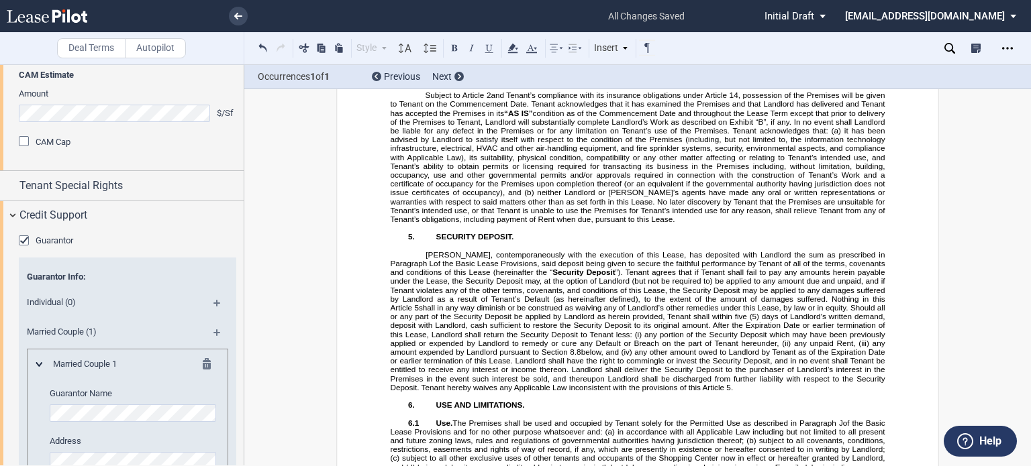
scroll to position [2111, 0]
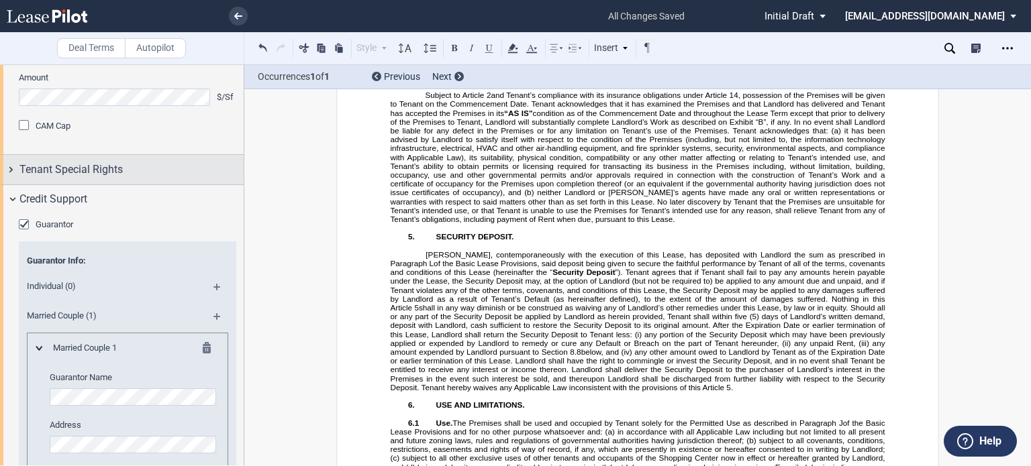
click at [167, 178] on div "Tenant Special Rights" at bounding box center [131, 170] width 224 height 16
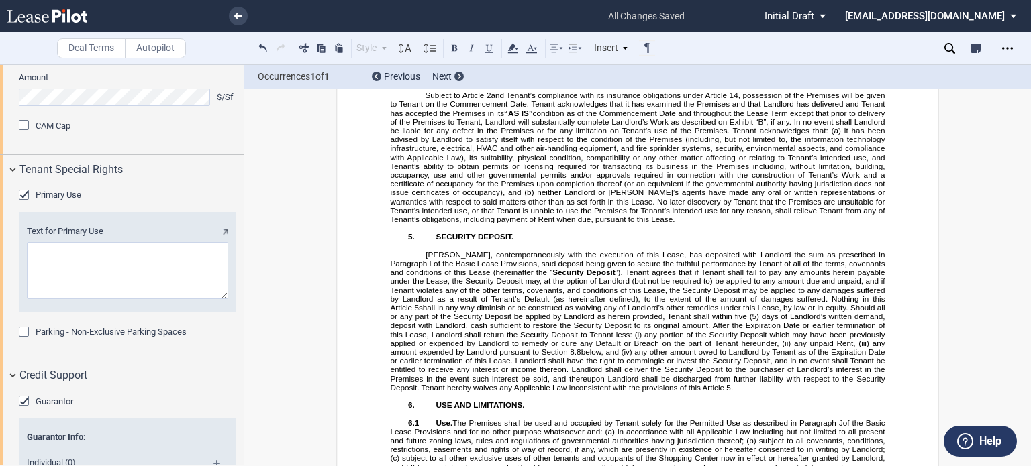
click at [130, 299] on textarea "Text for Primary Use" at bounding box center [127, 270] width 201 height 57
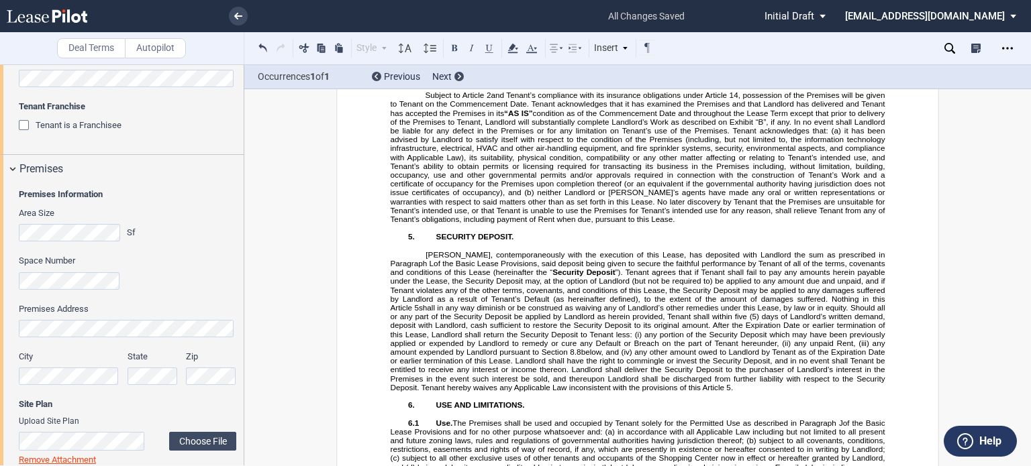
scroll to position [534, 0]
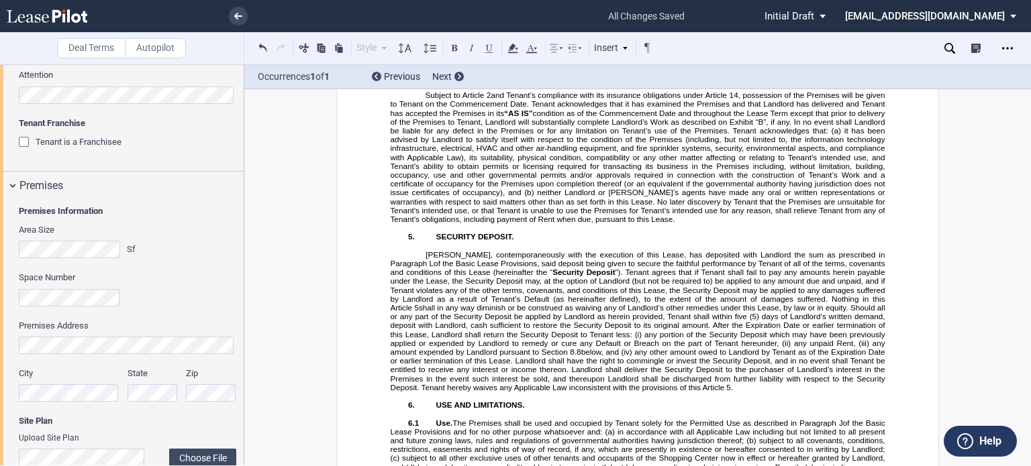
click at [26, 146] on div "Tenant is a Franchisee" at bounding box center [25, 143] width 13 height 13
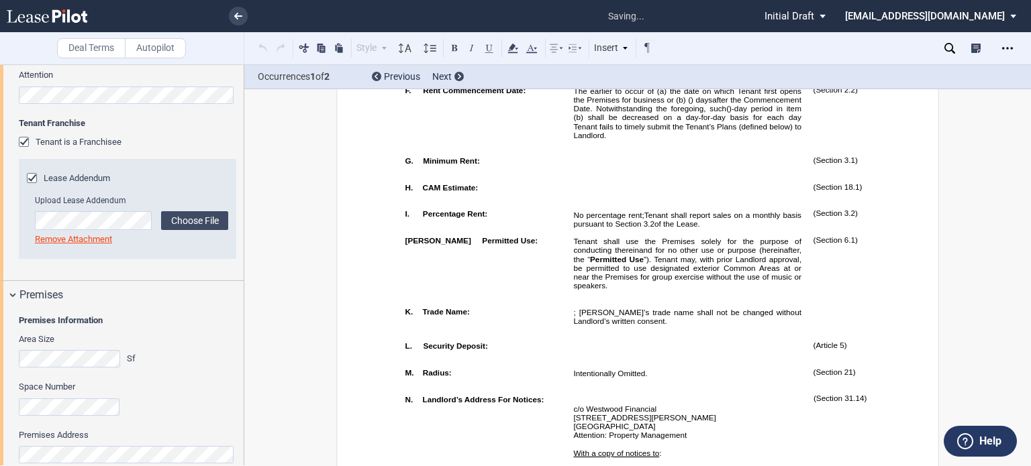
scroll to position [414, 0]
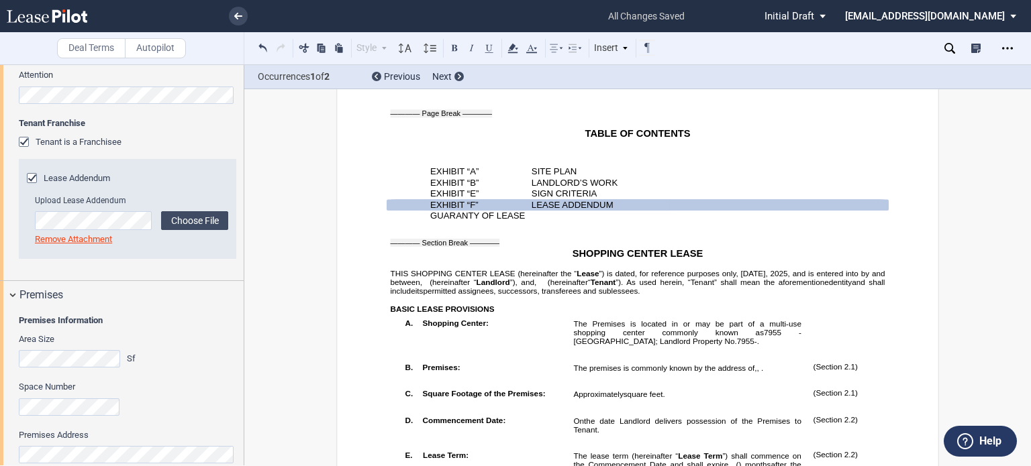
drag, startPoint x: 240, startPoint y: 171, endPoint x: 249, endPoint y: 204, distance: 34.2
click at [249, 204] on div "Deal Terms Autopilot Style A. Paragraph 1. Section/Article 1.1 Subsection (a) S…" at bounding box center [515, 265] width 1031 height 402
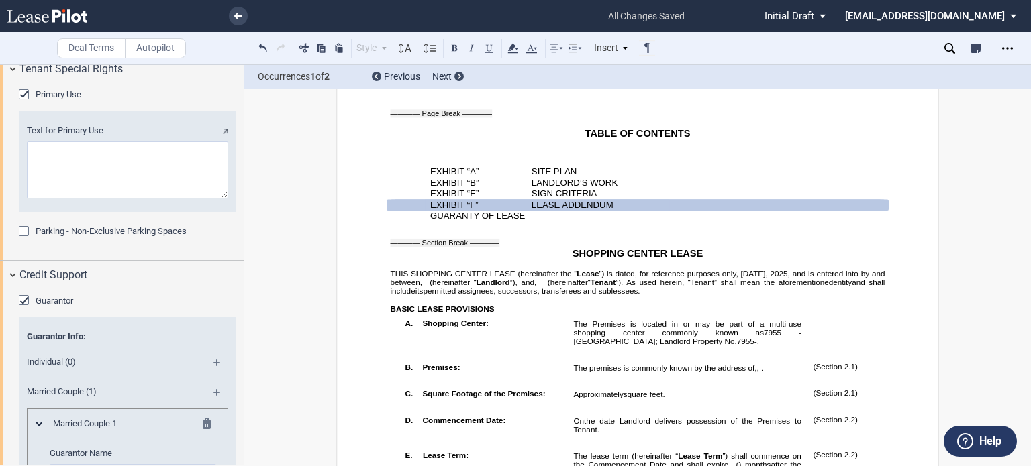
scroll to position [2290, 0]
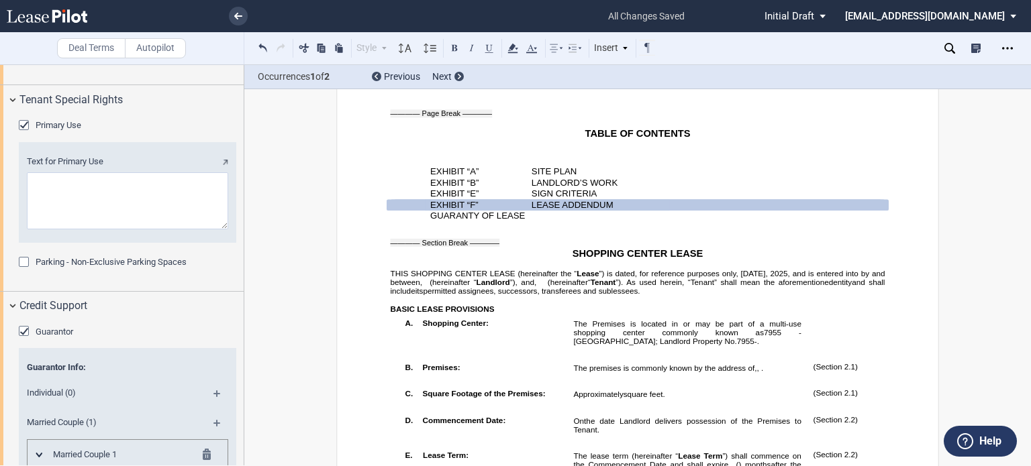
click at [99, 230] on textarea "Text for Primary Use" at bounding box center [127, 200] width 201 height 57
paste textarea "to engage in the primary business of membership based group fitness HIIT classe…"
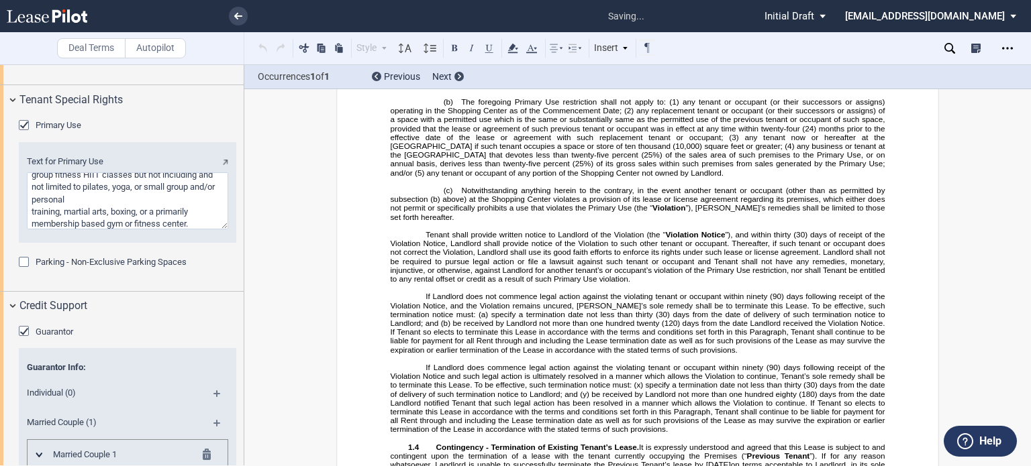
scroll to position [0, 0]
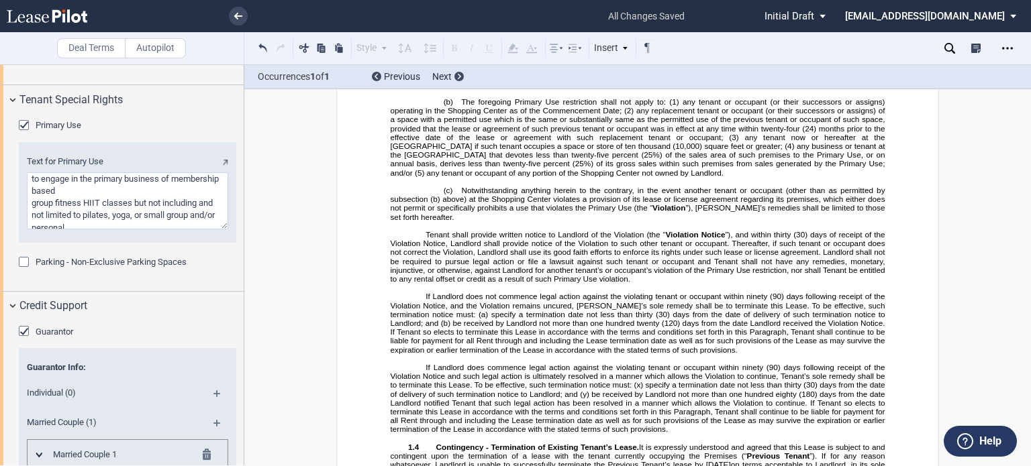
drag, startPoint x: 30, startPoint y: 254, endPoint x: 71, endPoint y: 252, distance: 41.0
click at [71, 230] on textarea "Text for Primary Use" at bounding box center [127, 200] width 201 height 57
type textarea "in the primary business of membership based group fitness HIIT classes but not …"
click at [446, 44] on span "Provided Tenant is not in Default under this Lease and is open for business in …" at bounding box center [639, 30] width 497 height 27
drag, startPoint x: 446, startPoint y: 212, endPoint x: 474, endPoint y: 217, distance: 29.2
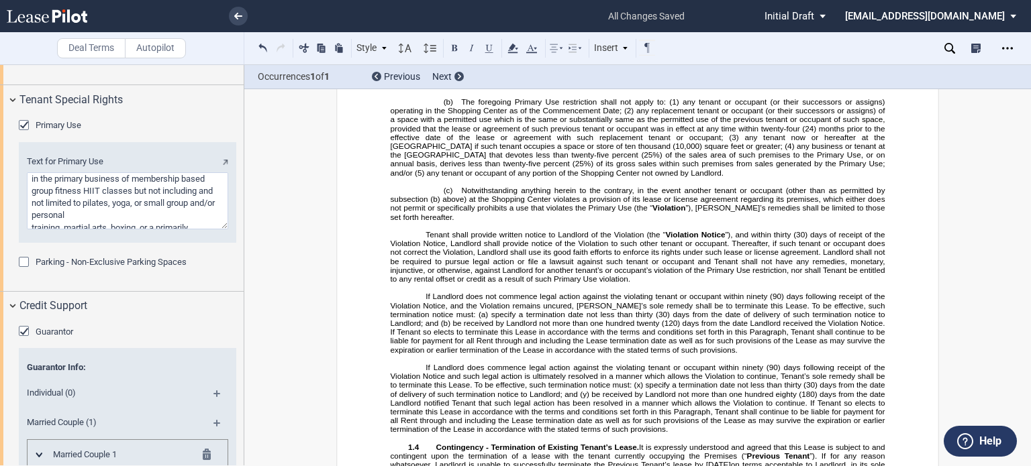
click at [474, 44] on span "Provided Tenant is not in Default under this Lease and is open for business in …" at bounding box center [639, 30] width 497 height 27
click at [424, 44] on span "Provided Tenant is not in Default under this Lease and is open for business in …" at bounding box center [639, 30] width 497 height 27
click at [95, 230] on textarea "Text for Primary Use" at bounding box center [127, 200] width 201 height 57
click at [134, 230] on textarea "Text for Primary Use" at bounding box center [127, 200] width 201 height 57
click at [211, 230] on textarea "Text for Primary Use" at bounding box center [127, 200] width 201 height 57
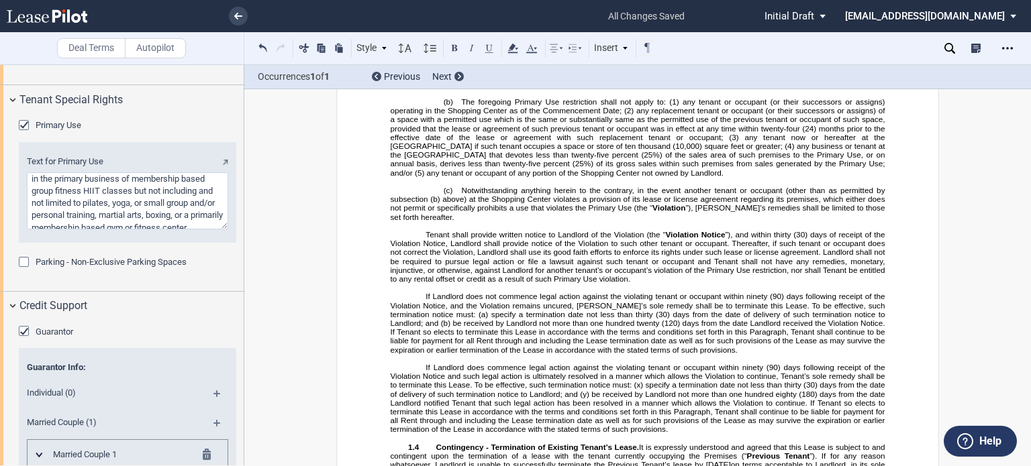
type textarea "in the primary business of membership based group fitness HIIT classes but not …"
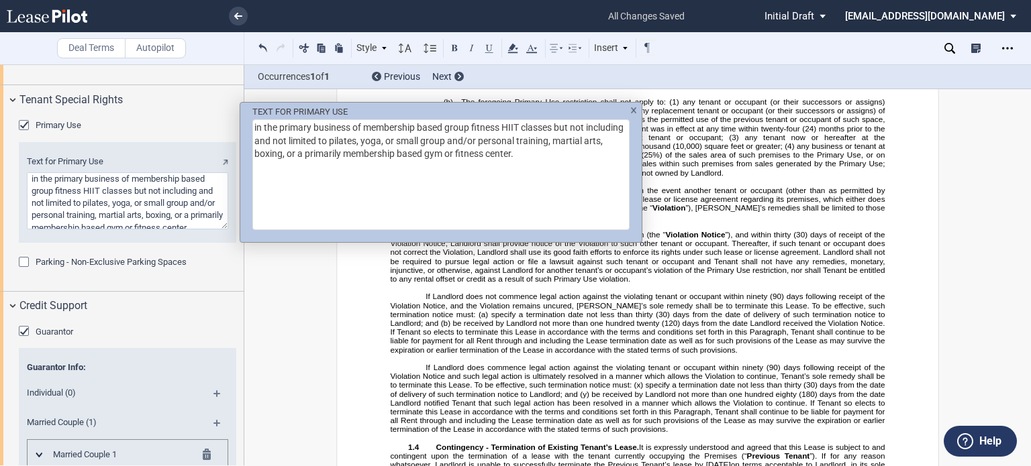
scroll to position [2259, 0]
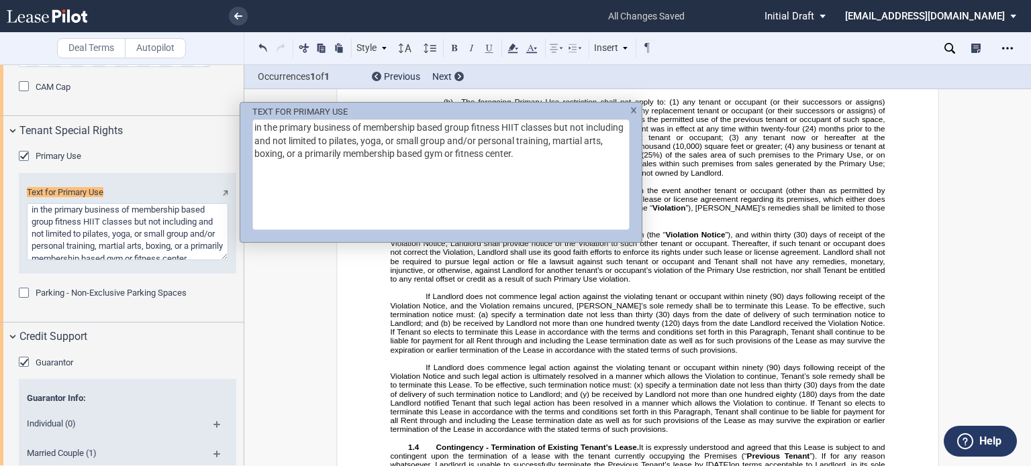
click at [569, 153] on textarea "in the primary business of membership based group fitness HIIT classes but not …" at bounding box center [440, 174] width 377 height 111
type textarea "in the primary business of membership based group fitness HIIT classes but not …"
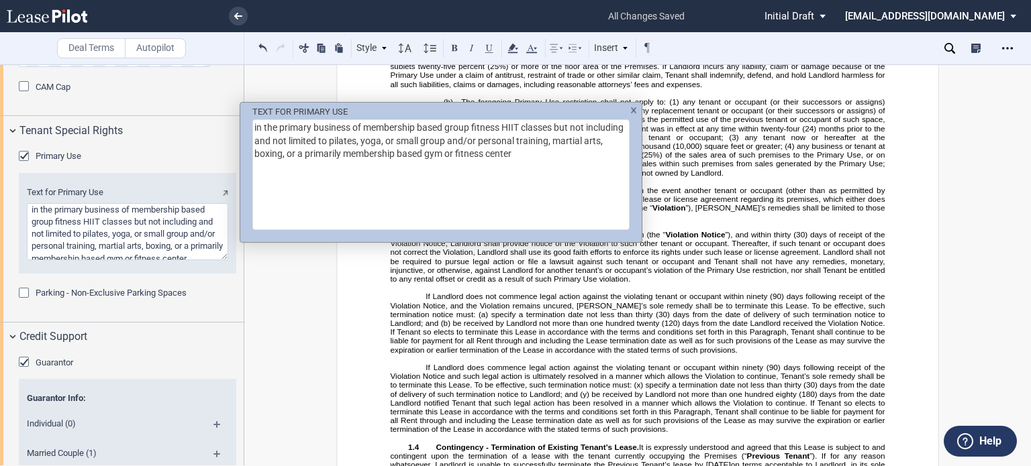
type textarea "in the primary business of membership based group fitness HIIT classes but not …"
click at [806, 279] on div "TEXT FOR PRIMARY USE in the primary business of membership based group fitness …" at bounding box center [515, 233] width 1031 height 466
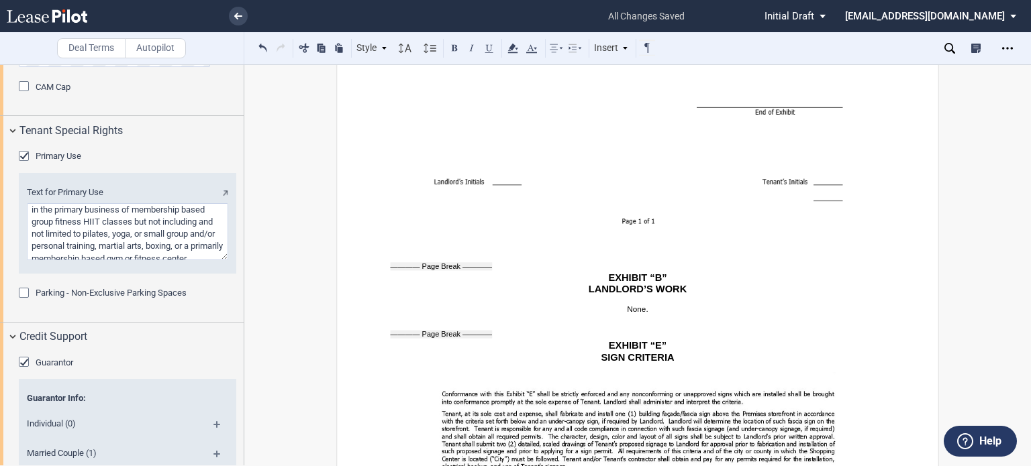
scroll to position [20356, 0]
